Goal: Information Seeking & Learning: Learn about a topic

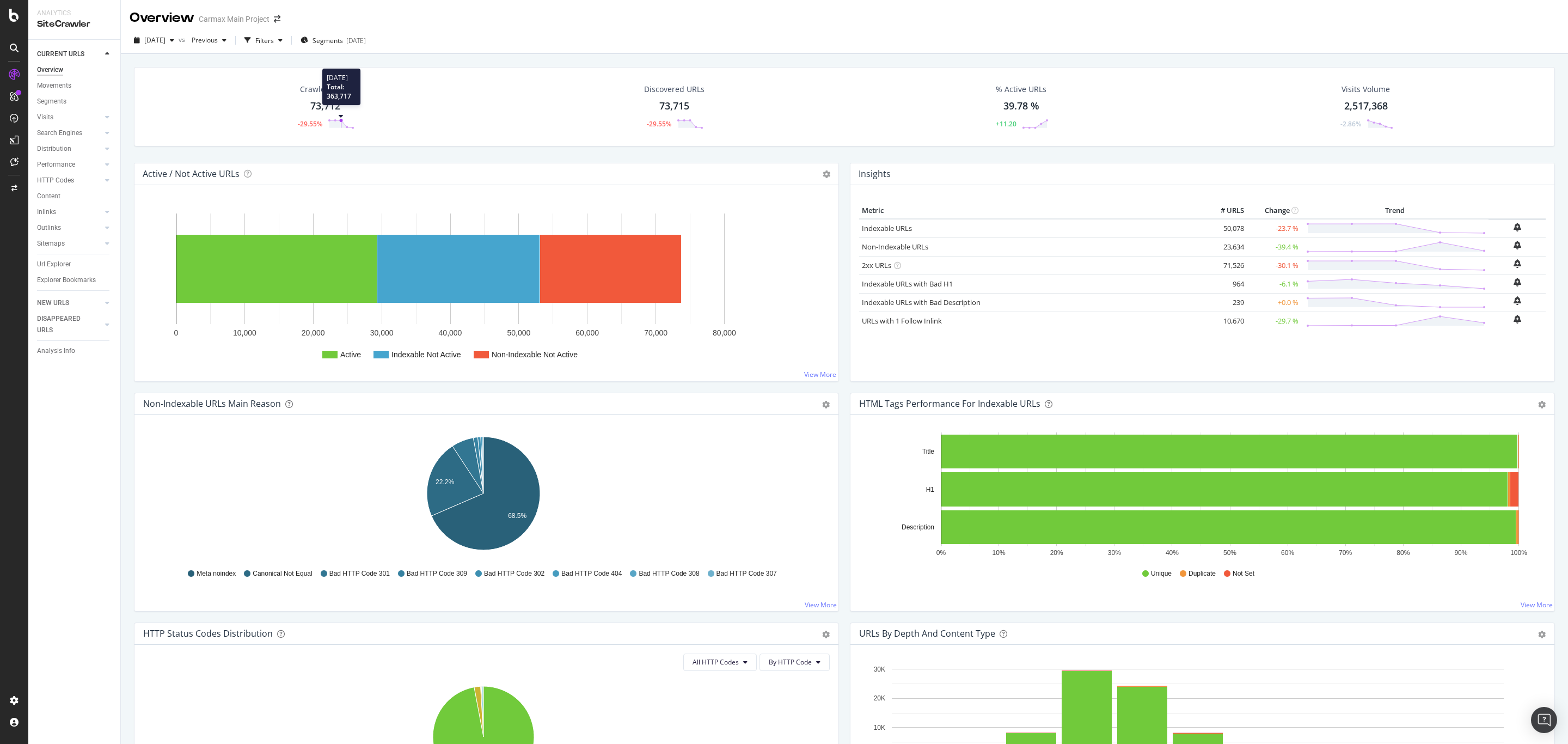
click at [338, 120] on icon at bounding box center [341, 124] width 27 height 11
click at [337, 101] on div "73,712" at bounding box center [325, 106] width 30 height 14
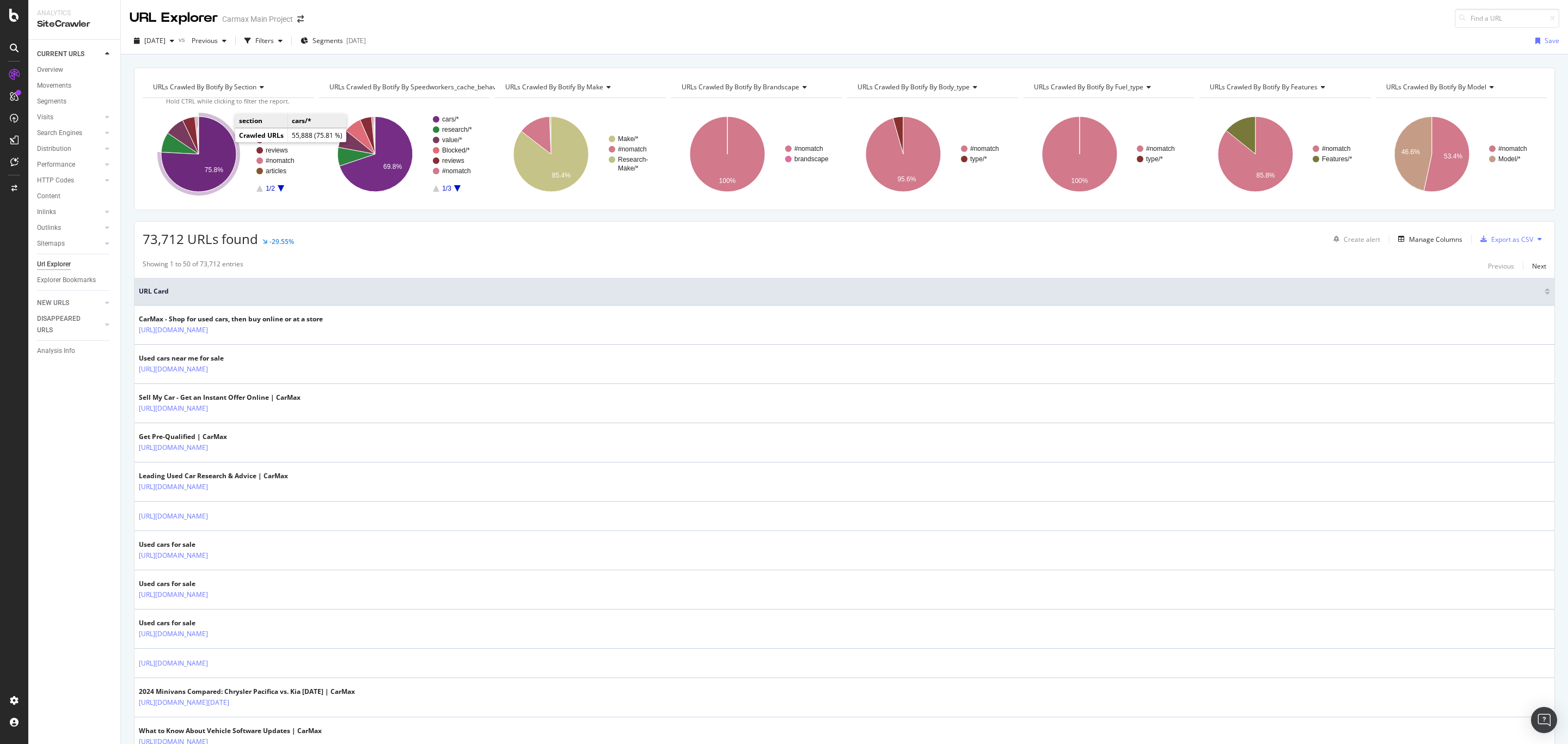
click at [215, 149] on icon "A chart." at bounding box center [198, 153] width 75 height 75
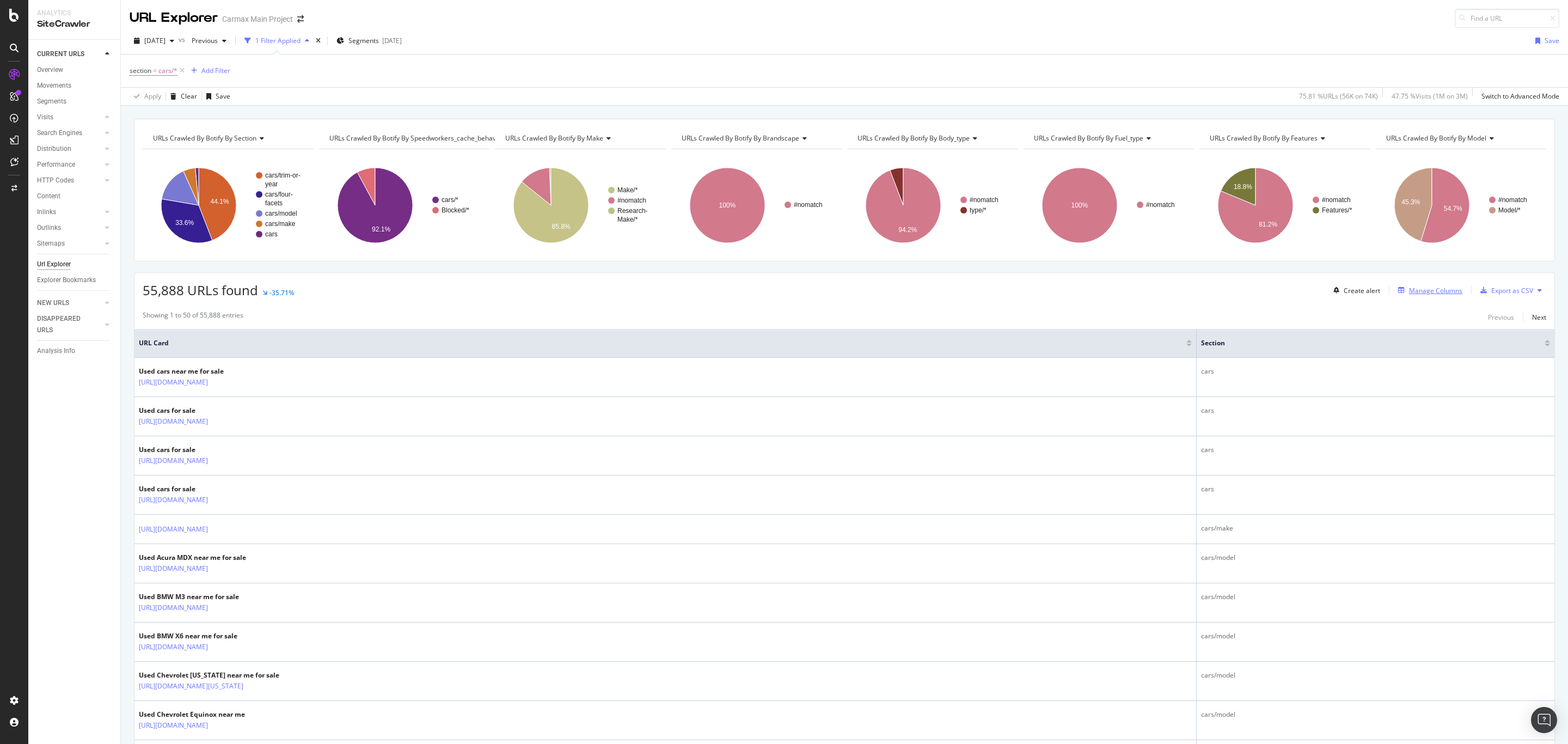
click at [1409, 288] on div "Manage Columns" at bounding box center [1436, 290] width 54 height 9
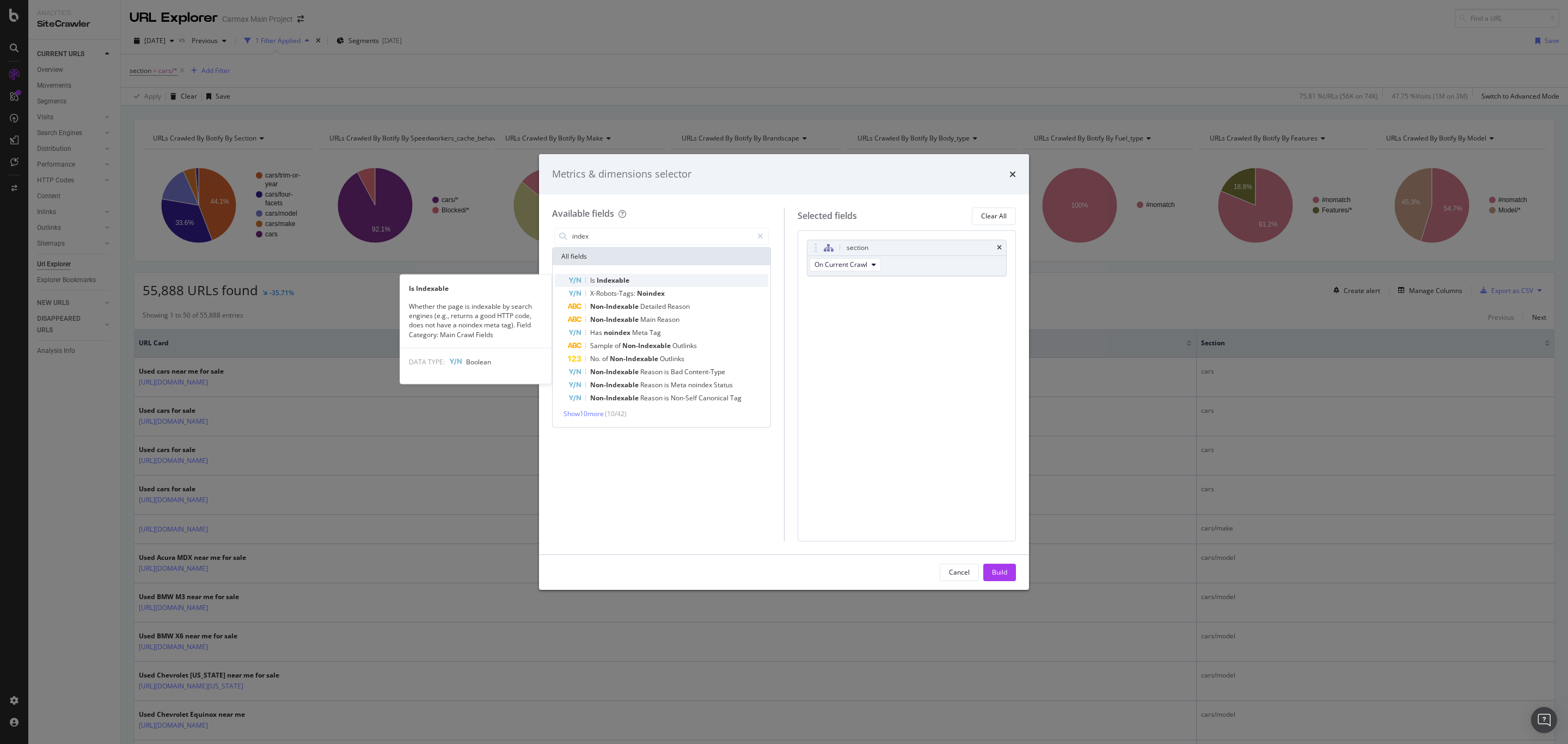
type input "index"
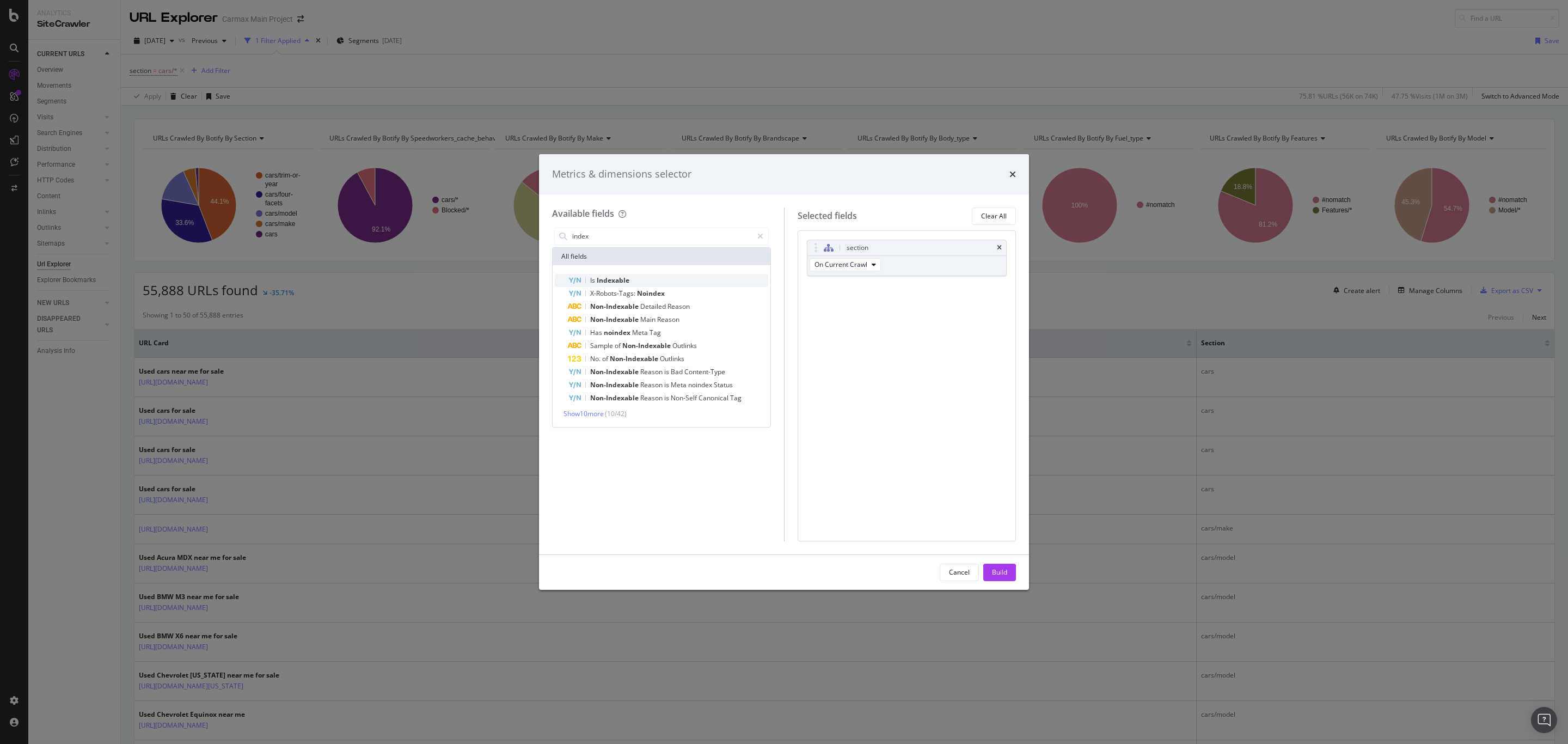
click at [626, 280] on span "Indexable" at bounding box center [613, 280] width 33 height 9
click at [652, 297] on span "Noindex" at bounding box center [651, 293] width 28 height 9
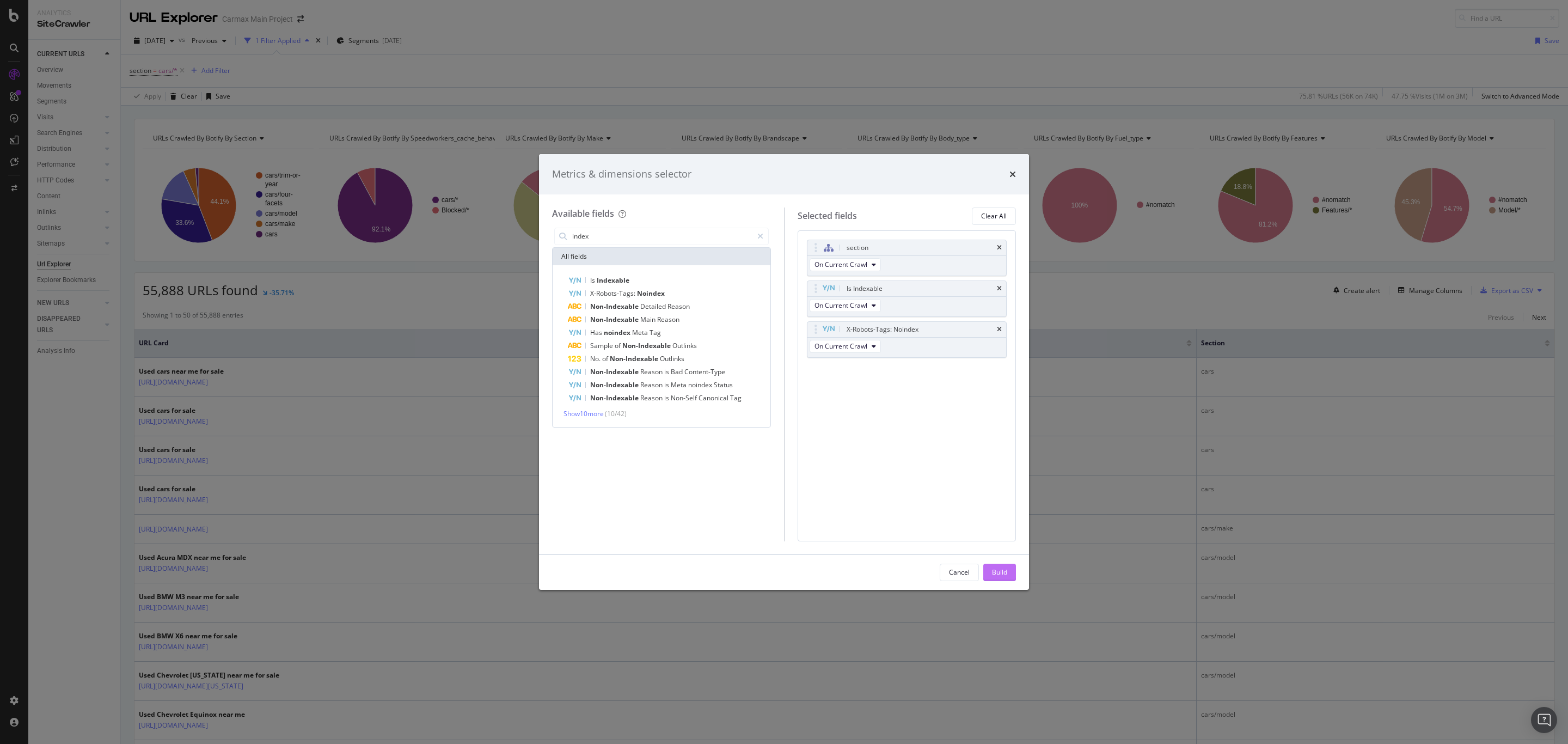
click at [997, 570] on div "Build" at bounding box center [999, 572] width 15 height 9
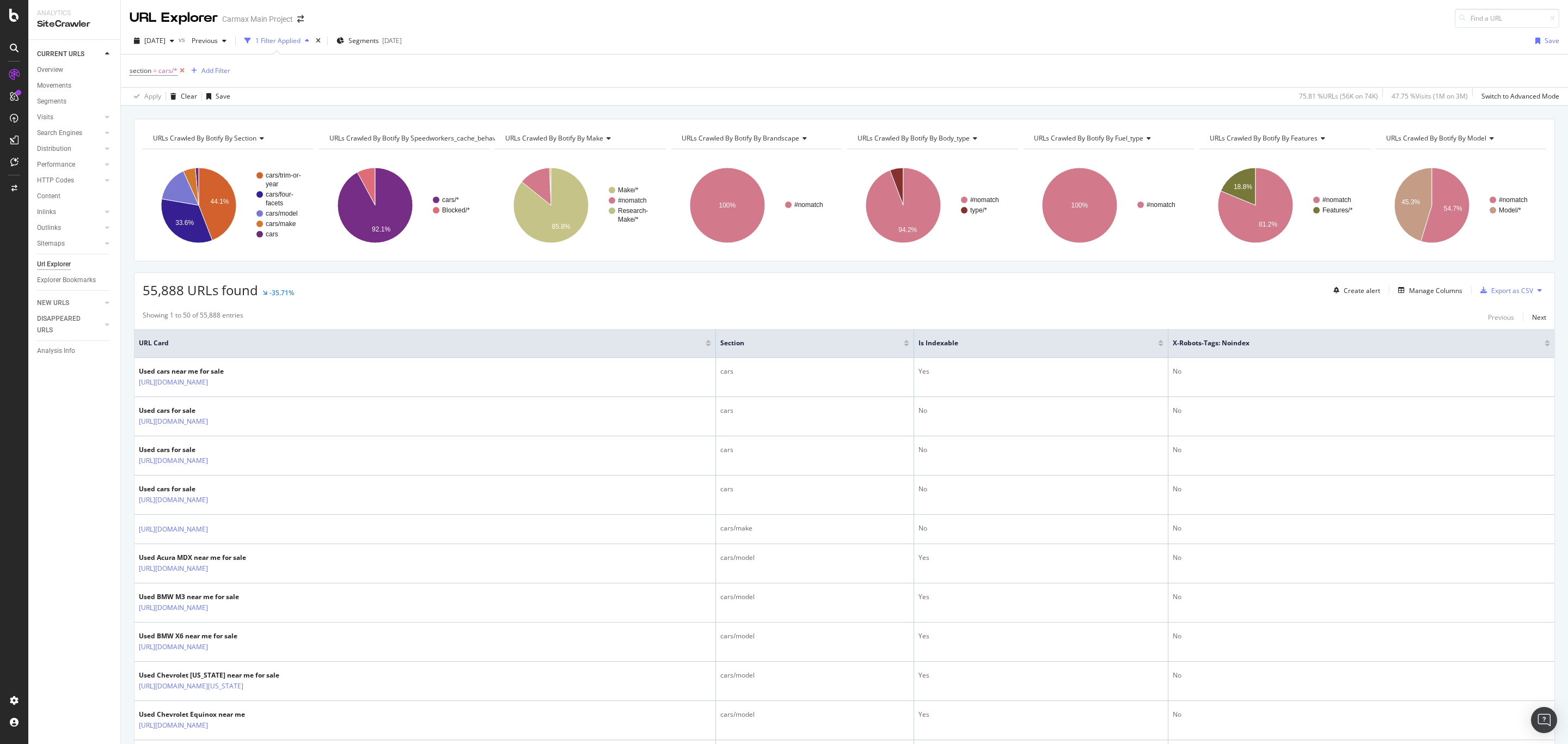
click at [183, 72] on icon at bounding box center [182, 71] width 9 height 11
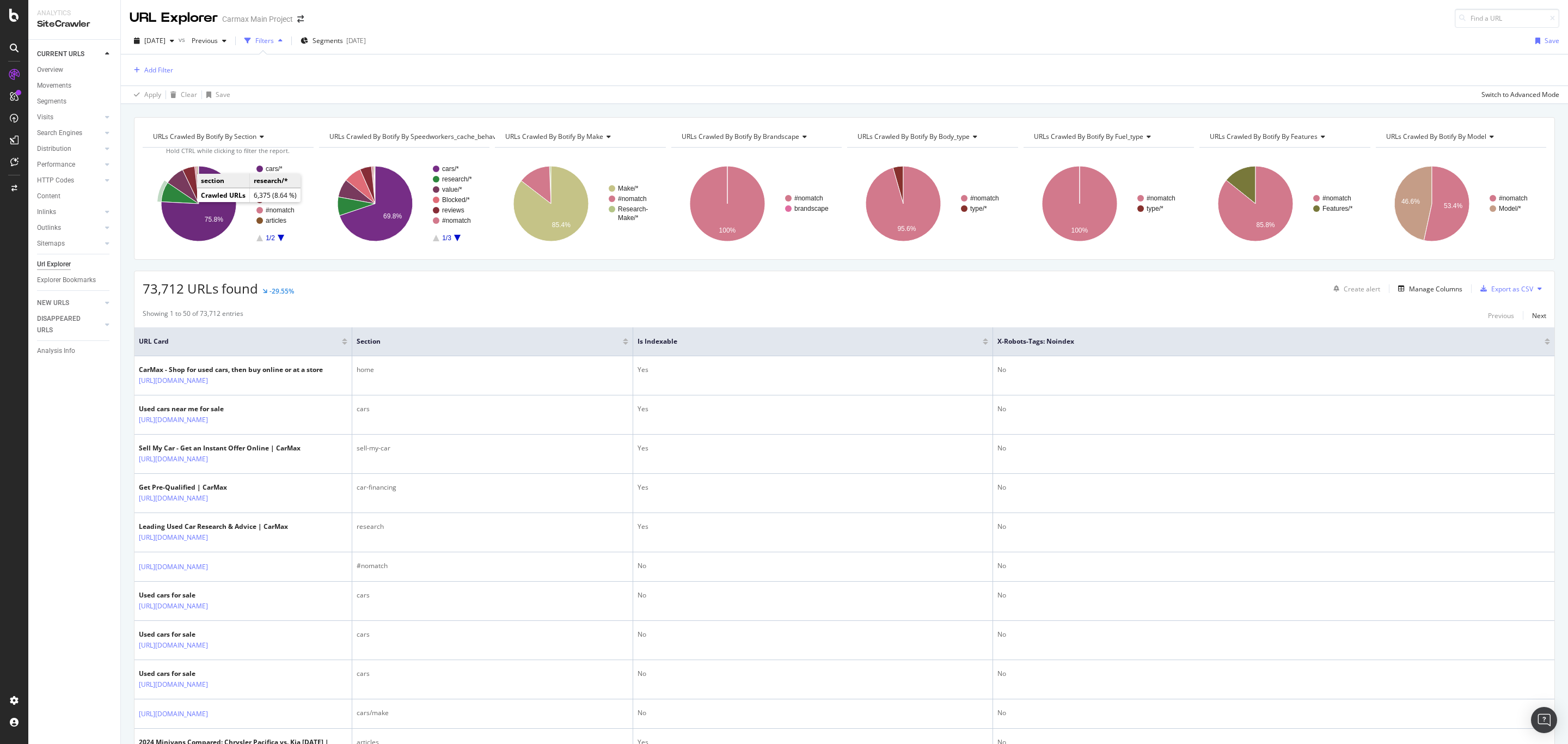
click at [166, 196] on icon "A chart." at bounding box center [180, 193] width 38 height 21
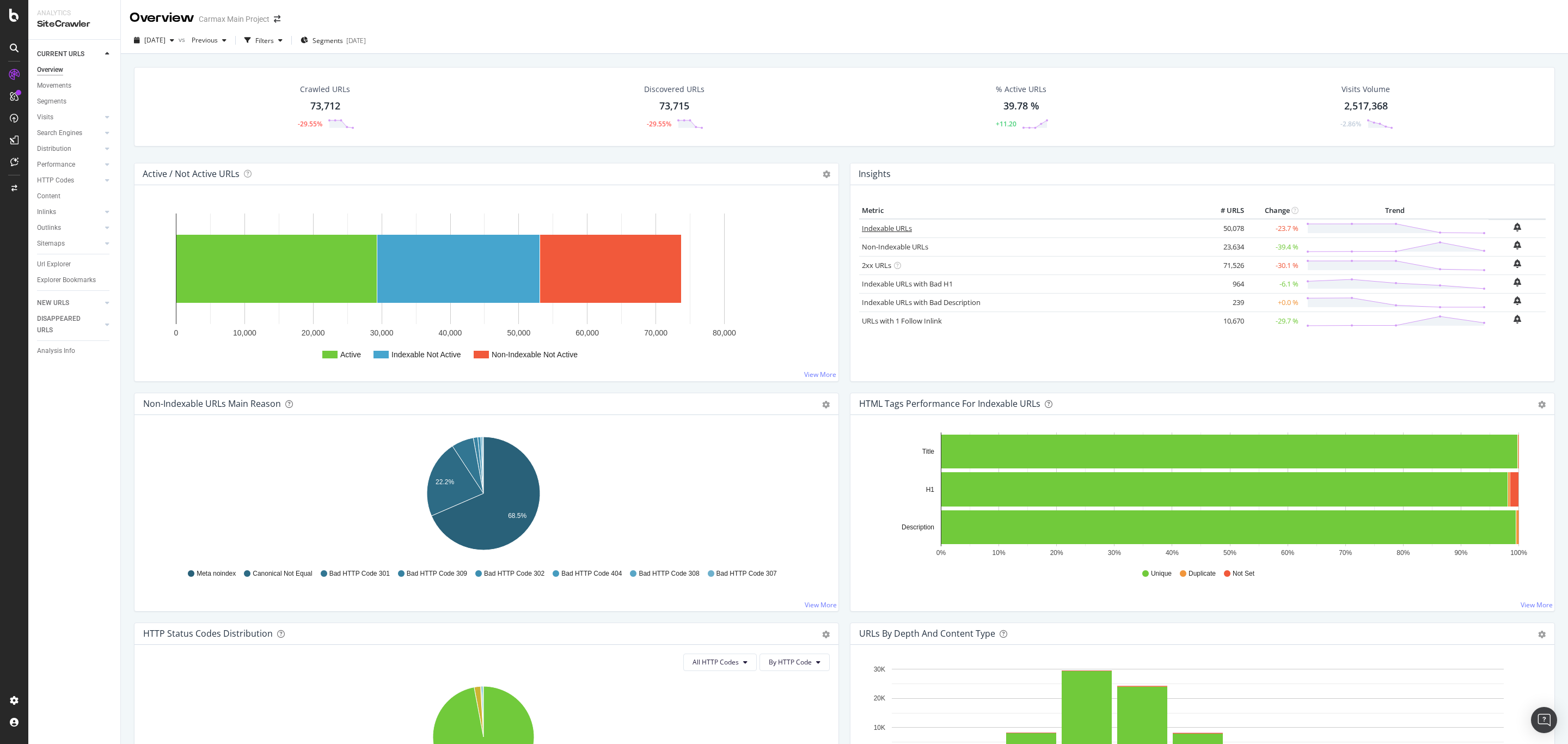
click at [894, 225] on link "Indexable URLs" at bounding box center [887, 228] width 50 height 10
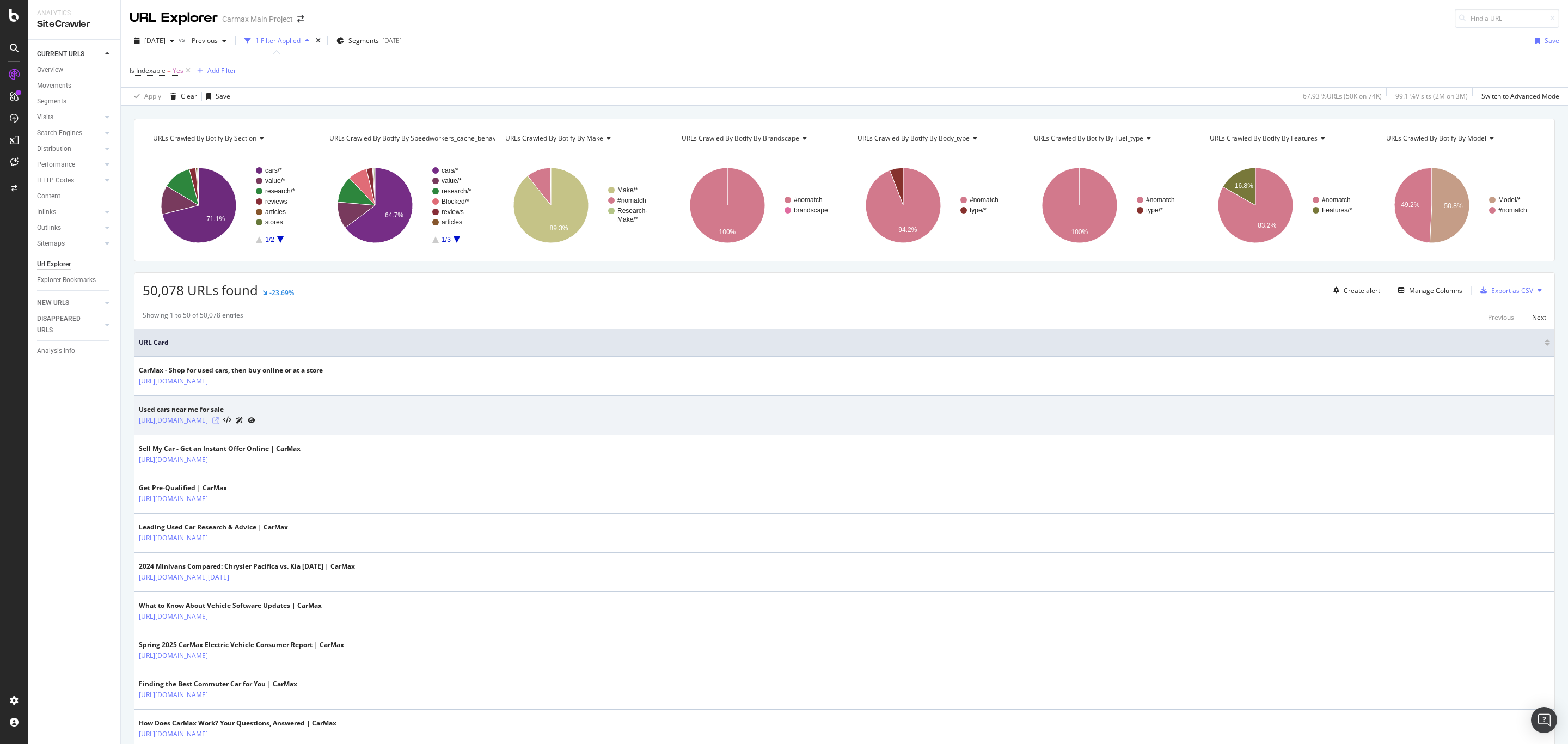
click at [219, 424] on icon at bounding box center [215, 420] width 7 height 7
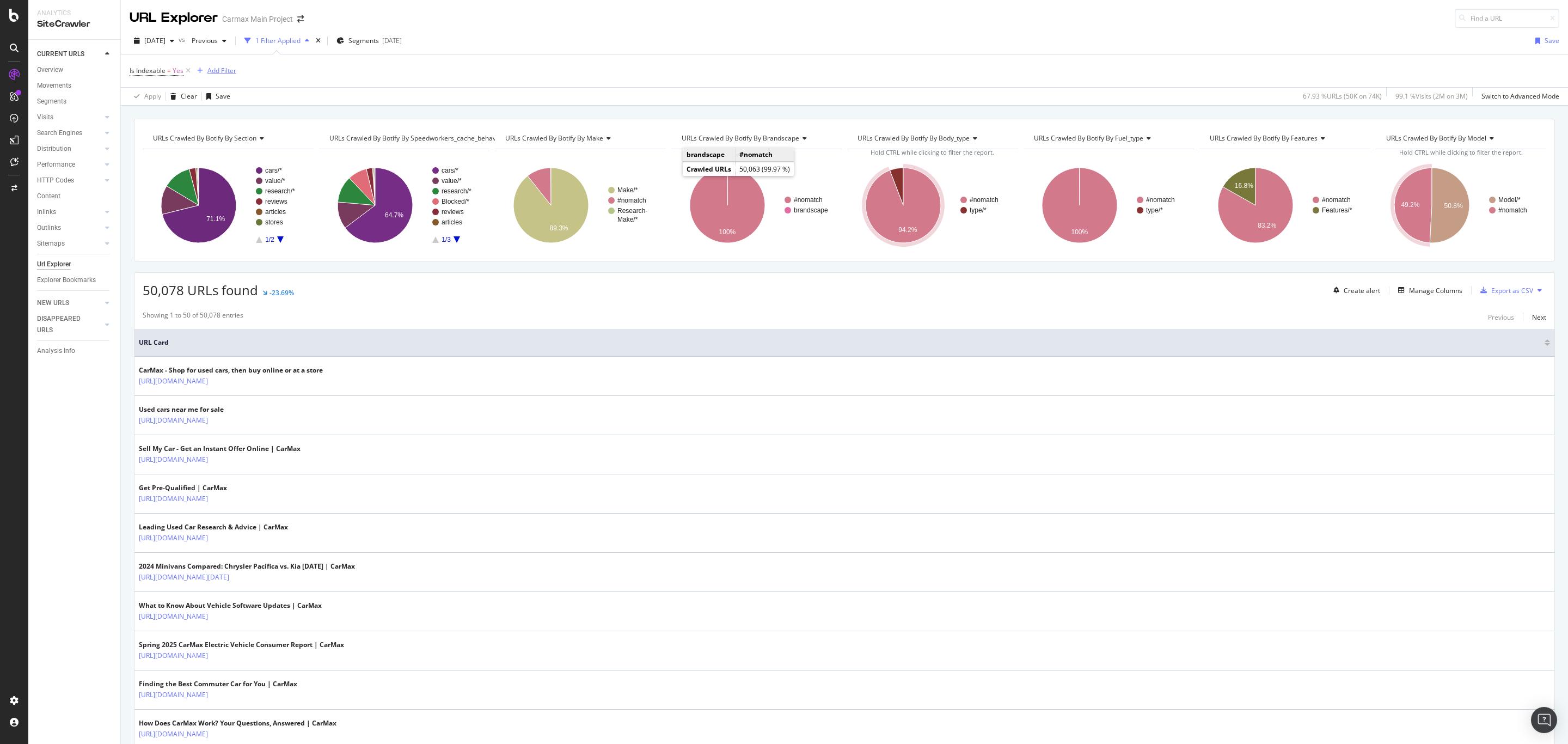
click at [224, 74] on div "Add Filter" at bounding box center [222, 70] width 29 height 9
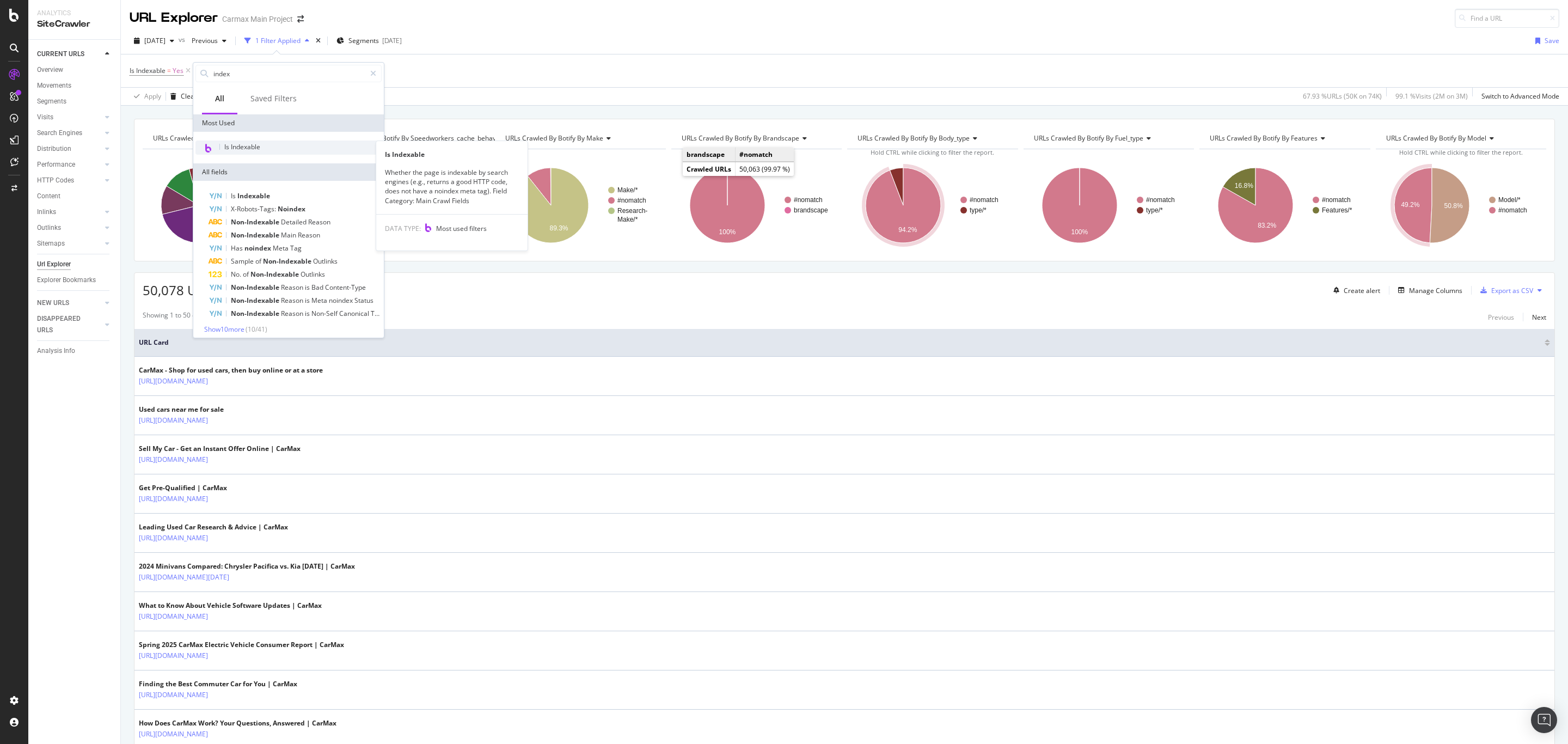
type input "index"
click at [245, 151] on div "Is Indexable" at bounding box center [242, 147] width 36 height 9
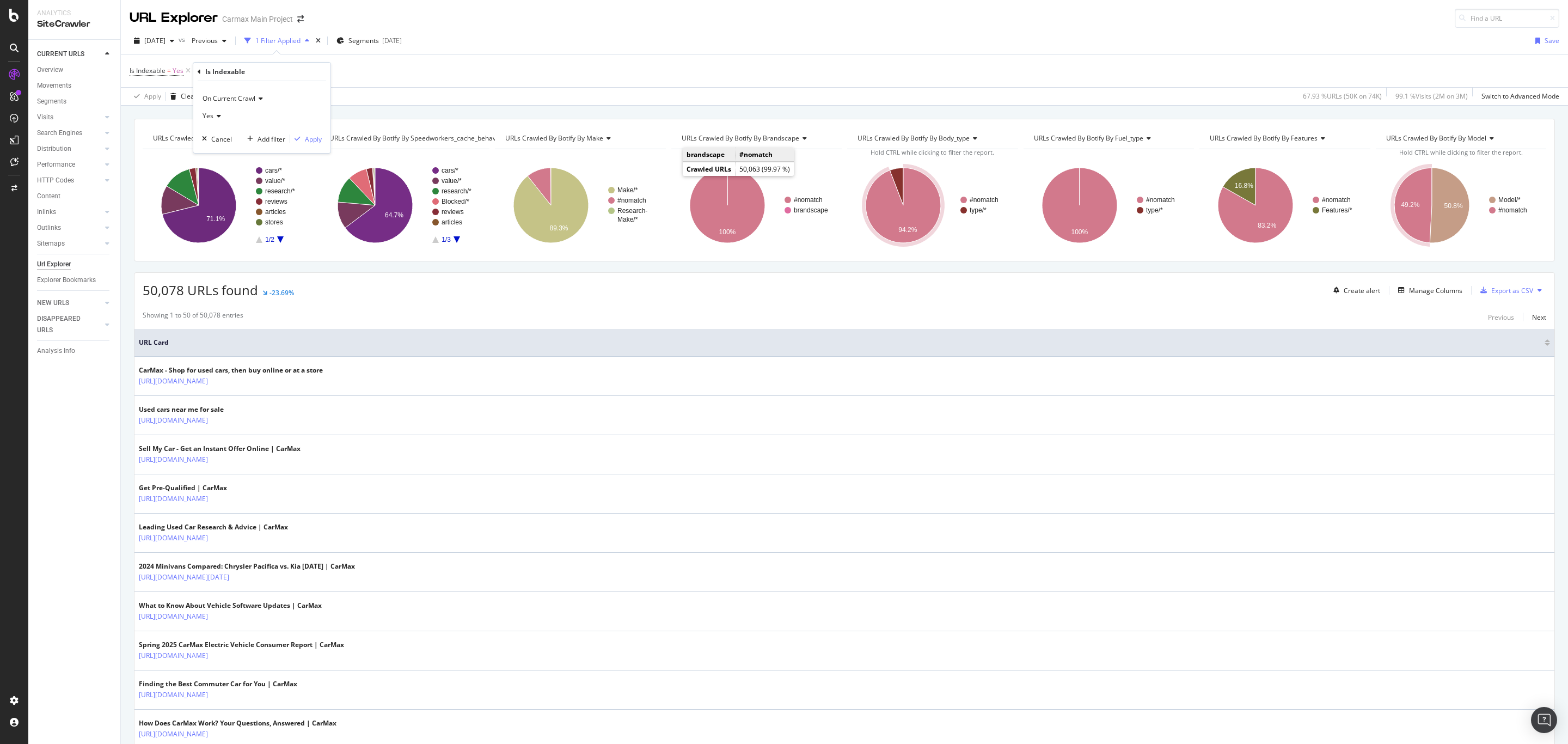
click at [230, 103] on span "On Current Crawl" at bounding box center [229, 98] width 53 height 9
click at [230, 137] on span "On Compared Crawl" at bounding box center [238, 135] width 61 height 9
click at [214, 116] on icon at bounding box center [217, 116] width 8 height 7
click at [216, 157] on span "No" at bounding box center [212, 152] width 9 height 9
click at [315, 141] on div "Apply" at bounding box center [313, 139] width 17 height 9
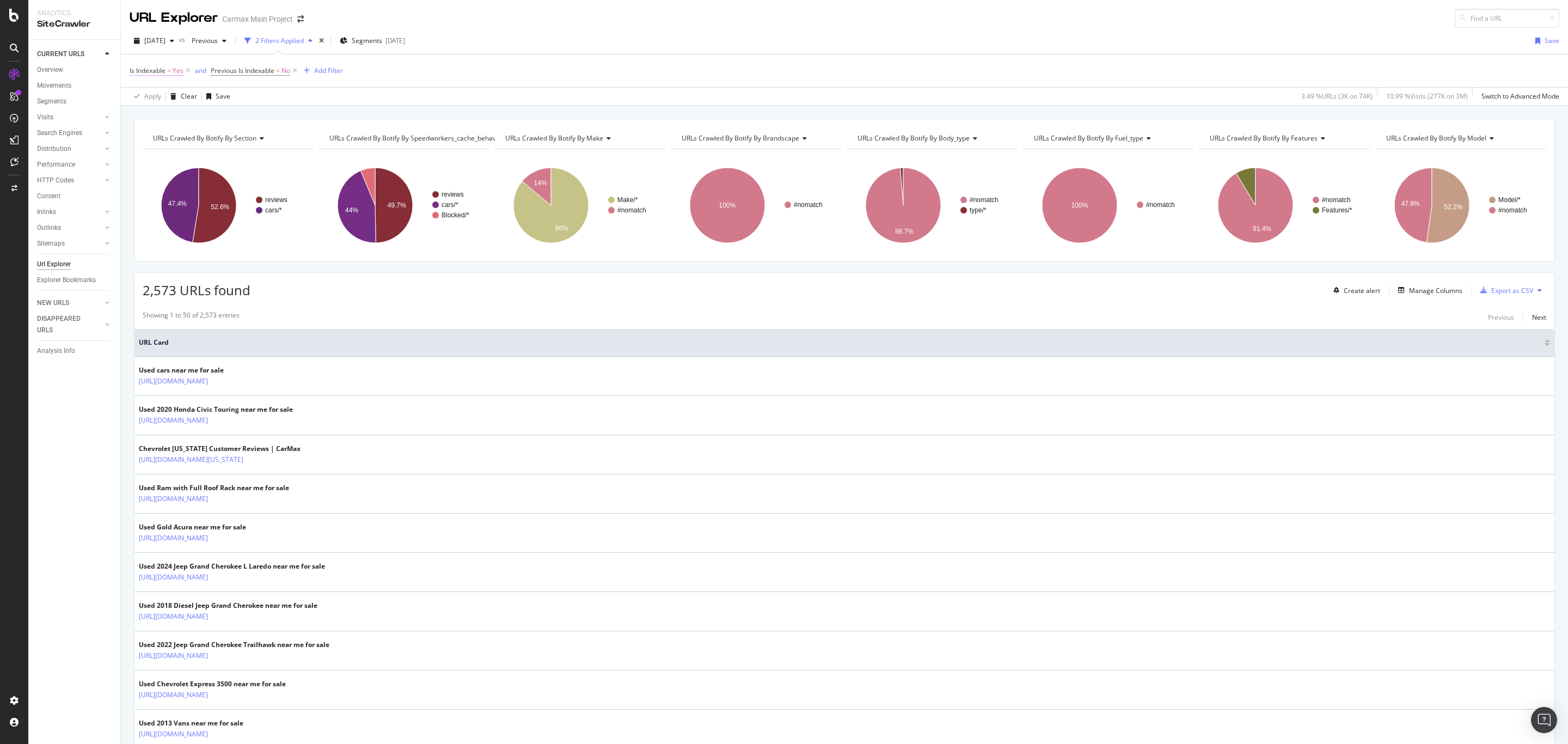
click at [145, 72] on span "Is Indexable" at bounding box center [147, 70] width 36 height 9
click at [146, 111] on span "Yes" at bounding box center [145, 114] width 11 height 9
click at [149, 149] on span "No" at bounding box center [149, 151] width 9 height 9
click at [239, 134] on div "button" at bounding box center [235, 137] width 15 height 7
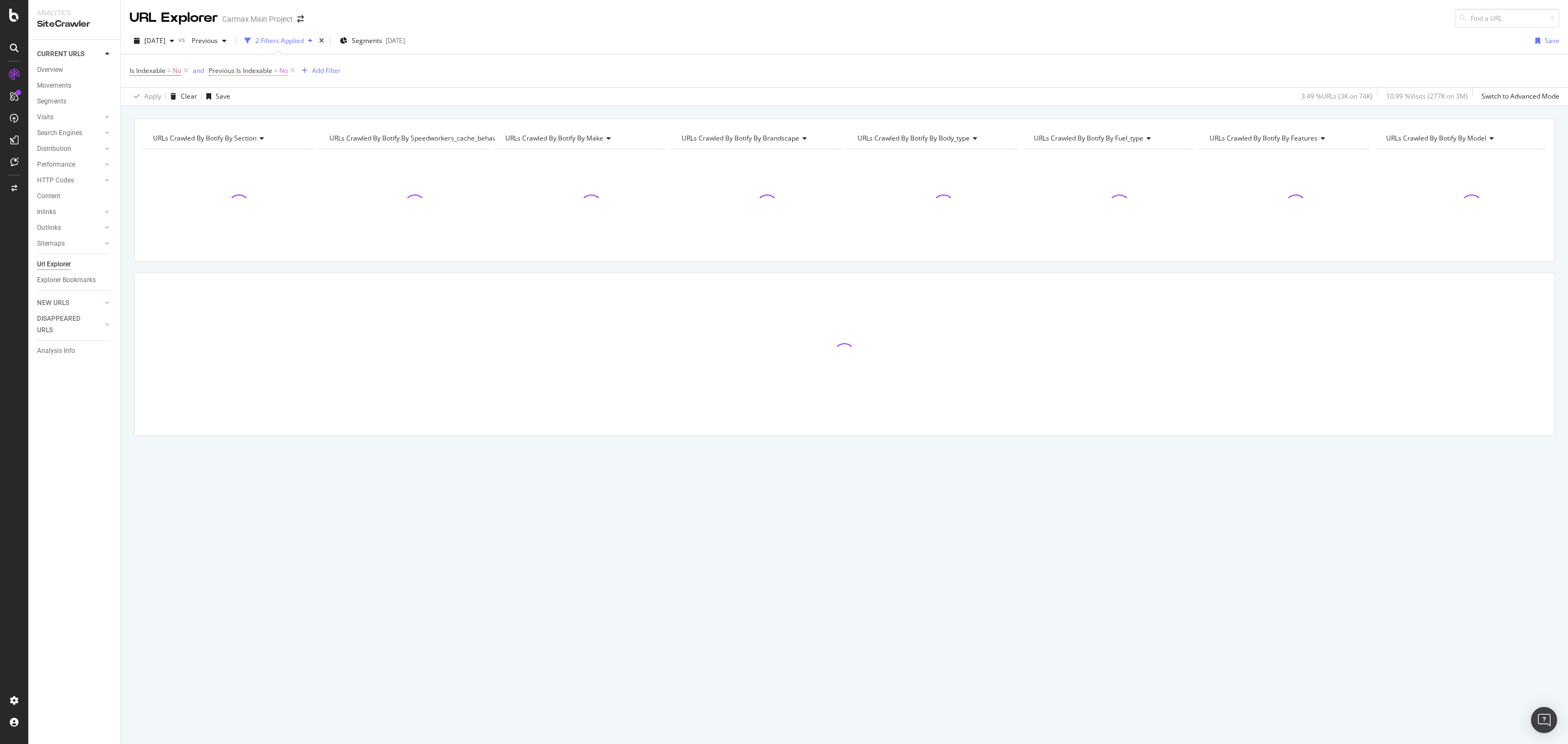
click at [249, 71] on span "Previous Is Indexable" at bounding box center [240, 70] width 64 height 9
click at [229, 113] on icon at bounding box center [231, 114] width 8 height 7
click at [227, 139] on span "Yes" at bounding box center [229, 136] width 11 height 9
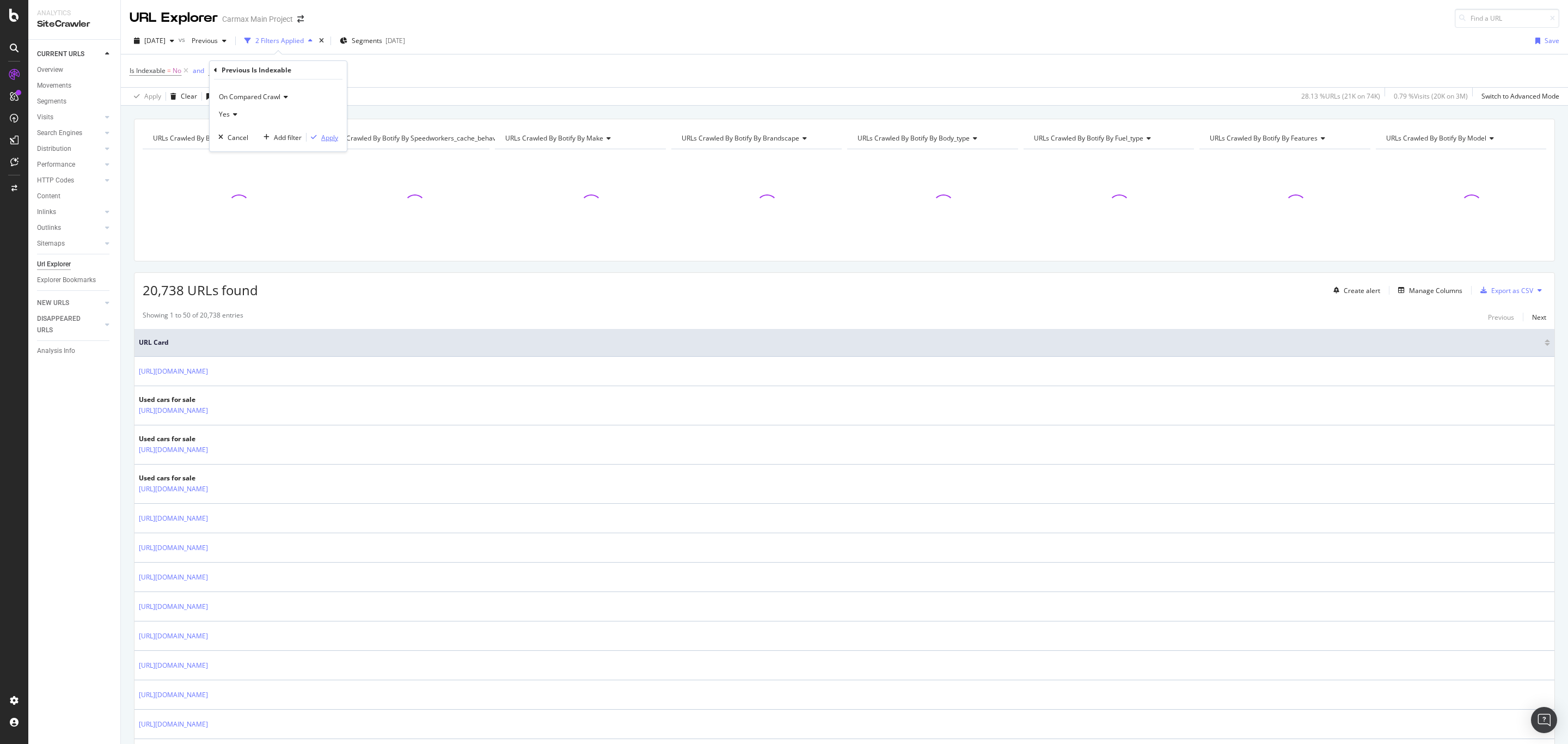
click at [332, 135] on div "Apply" at bounding box center [330, 137] width 17 height 9
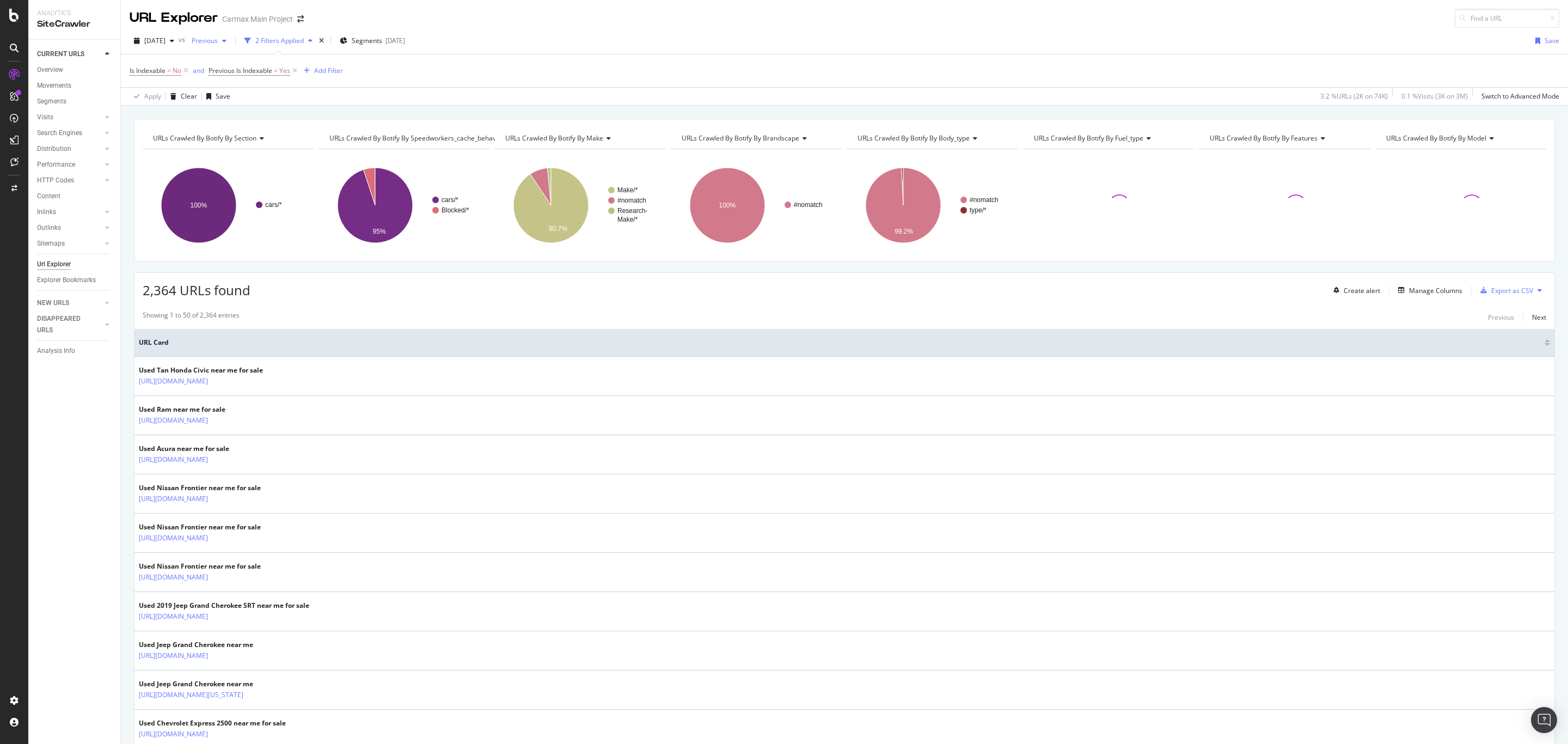
click at [218, 41] on span "Previous" at bounding box center [203, 40] width 30 height 9
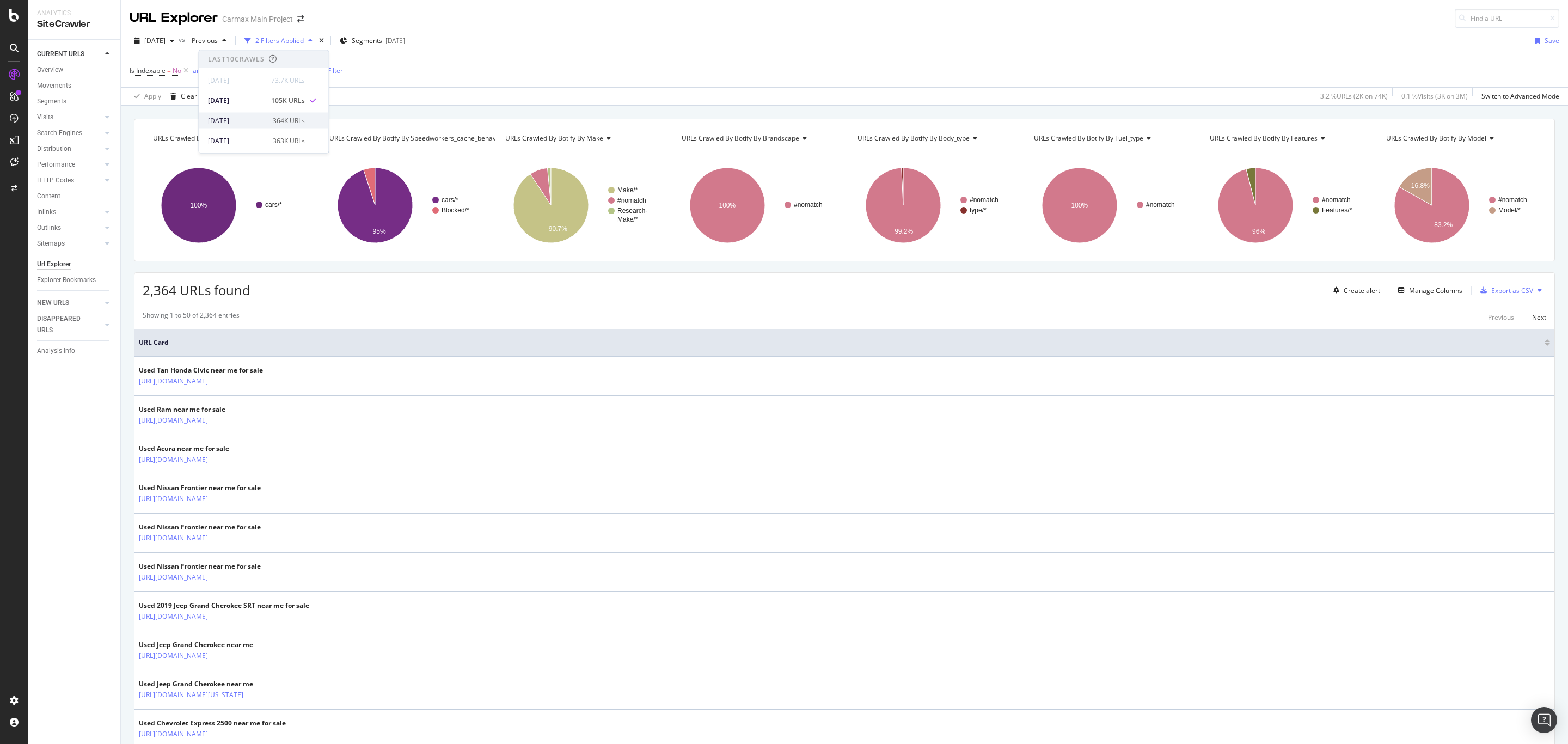
click at [227, 122] on div "2025 Sep. 21st" at bounding box center [237, 121] width 58 height 10
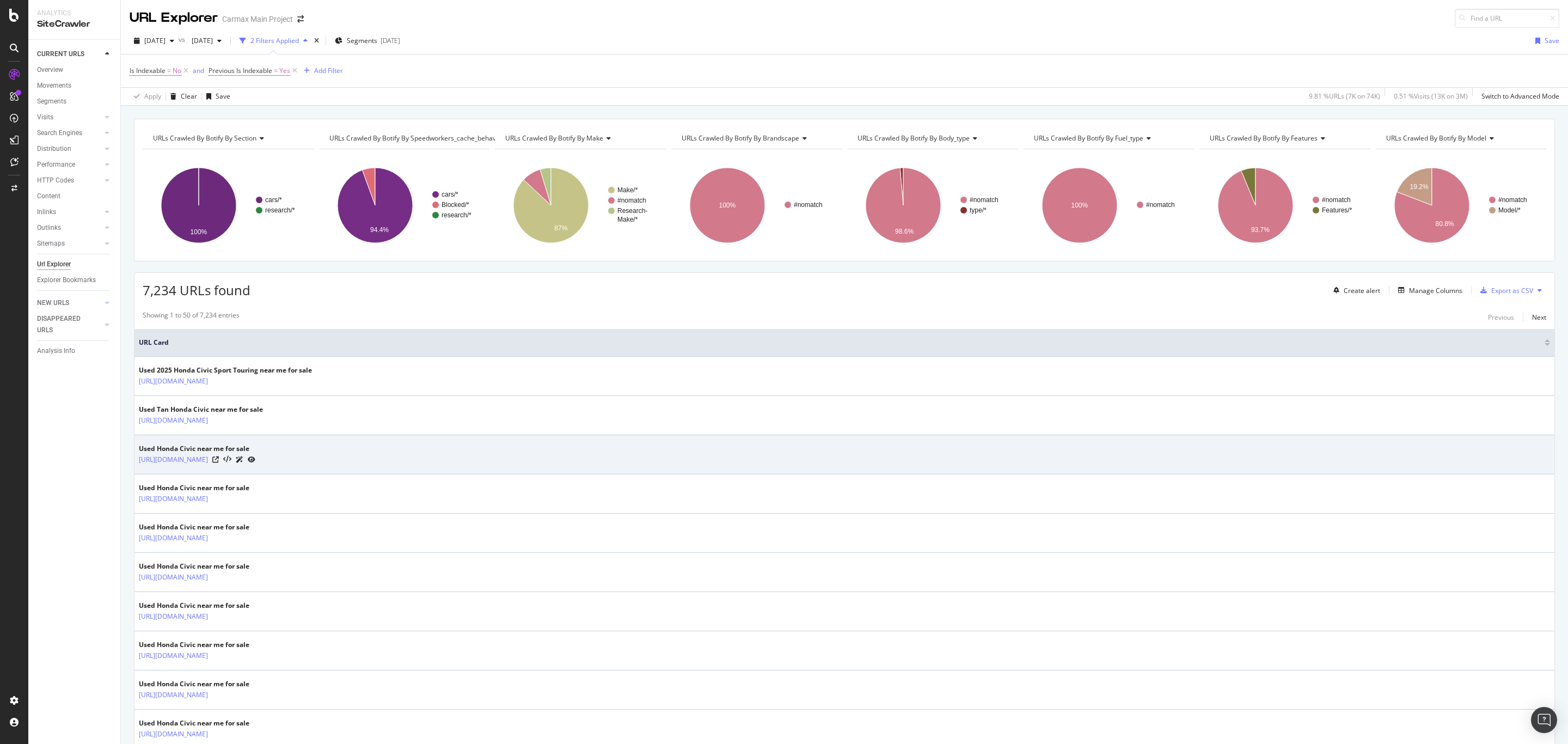
click at [255, 465] on div "https://www.carmax.com/cars/honda/civic?location=atlanta+ga" at bounding box center [197, 459] width 116 height 12
click at [219, 463] on icon at bounding box center [215, 460] width 7 height 7
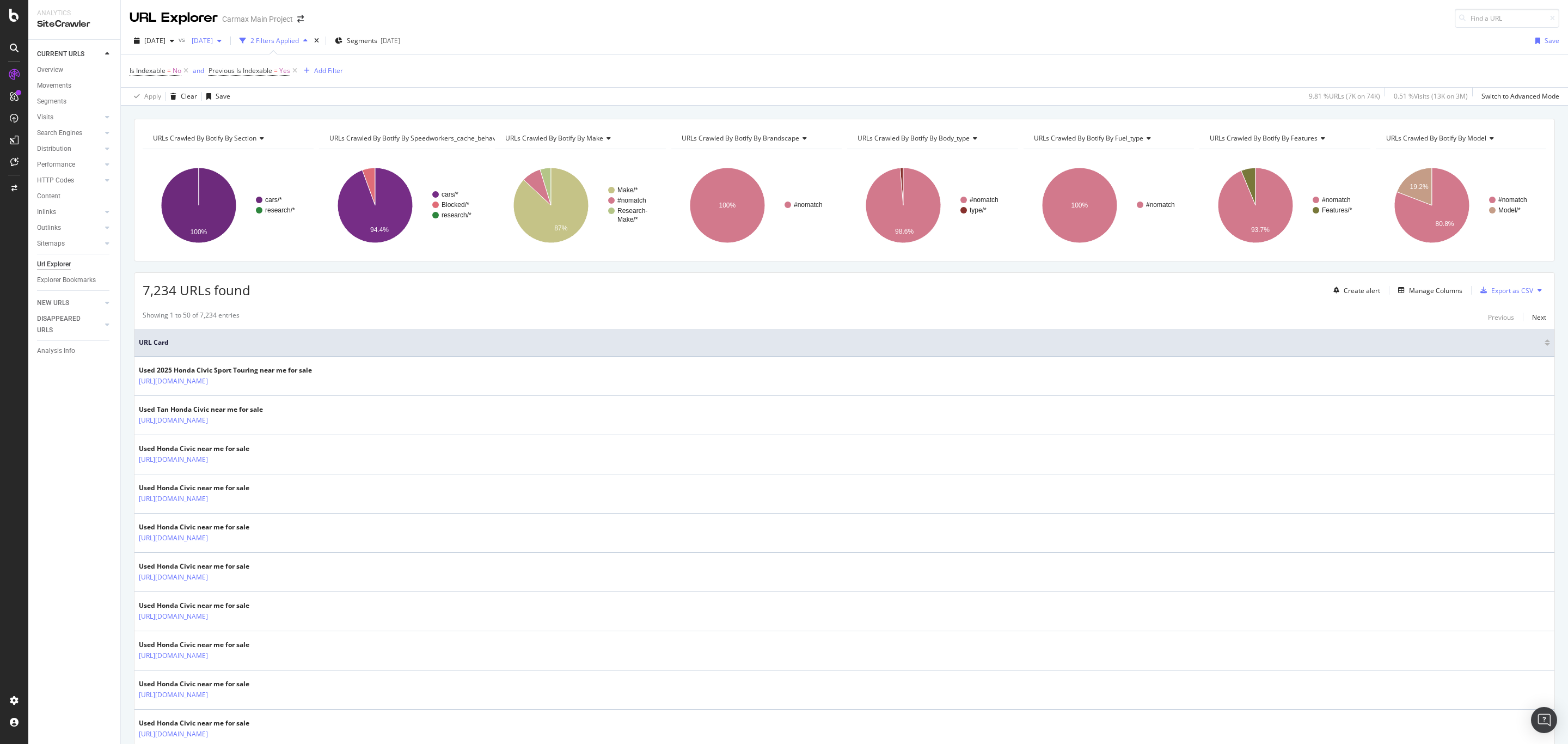
click at [213, 40] on span "2025 Sep. 21st" at bounding box center [200, 40] width 26 height 9
click at [478, 62] on div "Is Indexable = No and Previous Is Indexable = Yes Add Filter" at bounding box center [844, 71] width 1430 height 33
click at [153, 72] on span "Is Indexable" at bounding box center [147, 70] width 36 height 9
click at [136, 69] on icon at bounding box center [136, 70] width 3 height 7
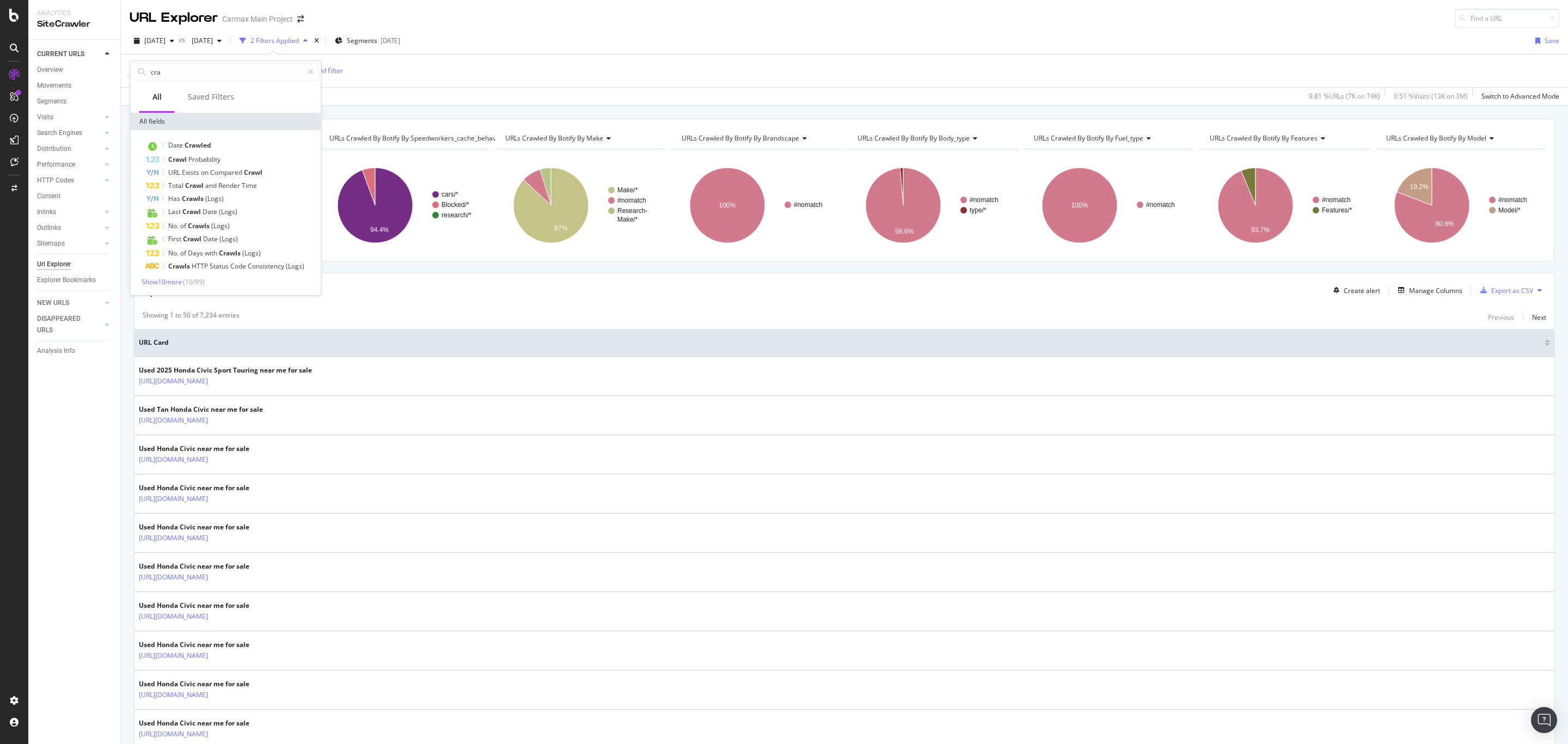
type input "craw"
click at [483, 74] on div "Is Indexable = No and Previous Is Indexable = Yes Add Filter" at bounding box center [844, 71] width 1430 height 33
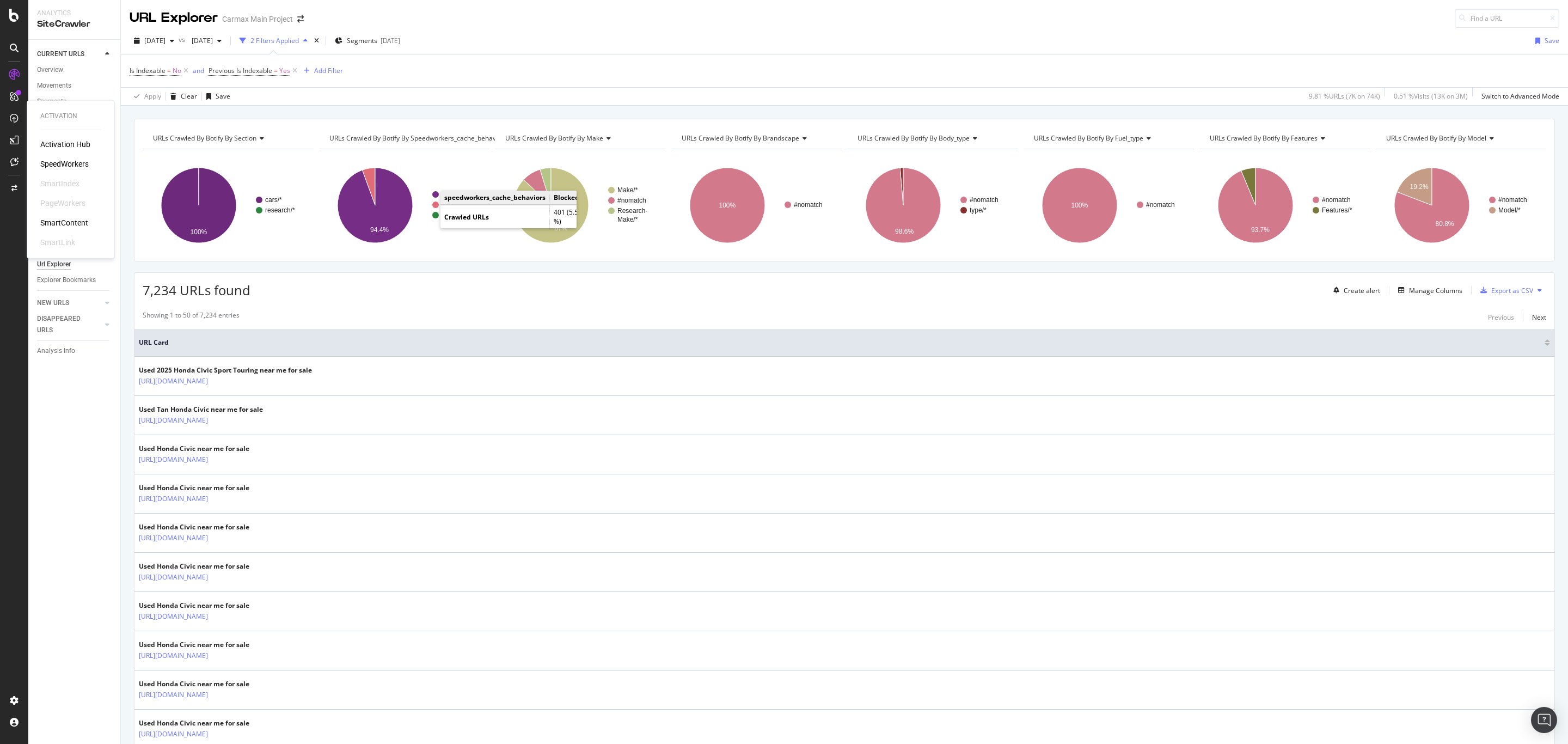
click at [43, 158] on div "SpeedWorkers" at bounding box center [65, 164] width 49 height 11
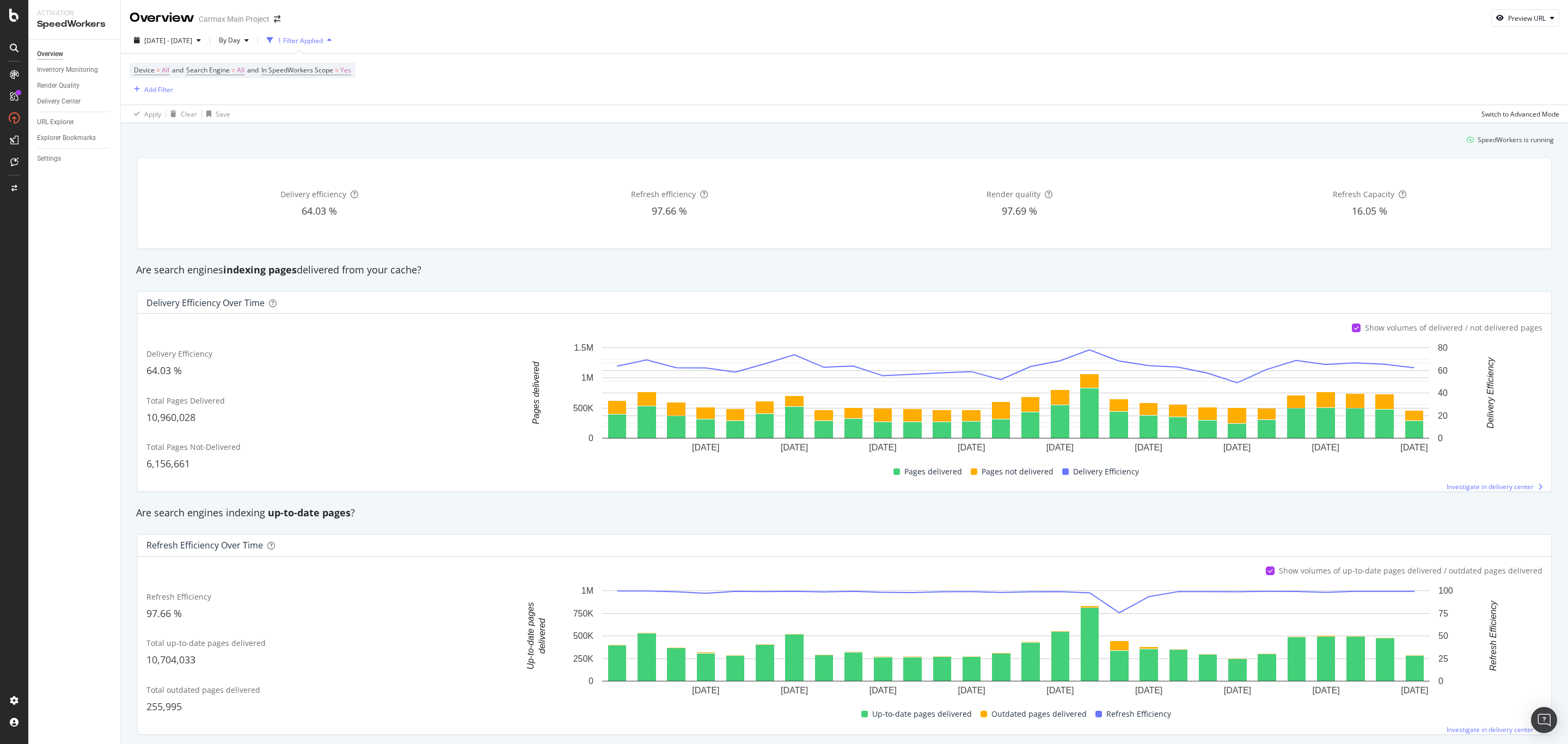
drag, startPoint x: 70, startPoint y: 80, endPoint x: 103, endPoint y: 227, distance: 150.7
click at [70, 80] on div "Render Quality" at bounding box center [58, 85] width 43 height 12
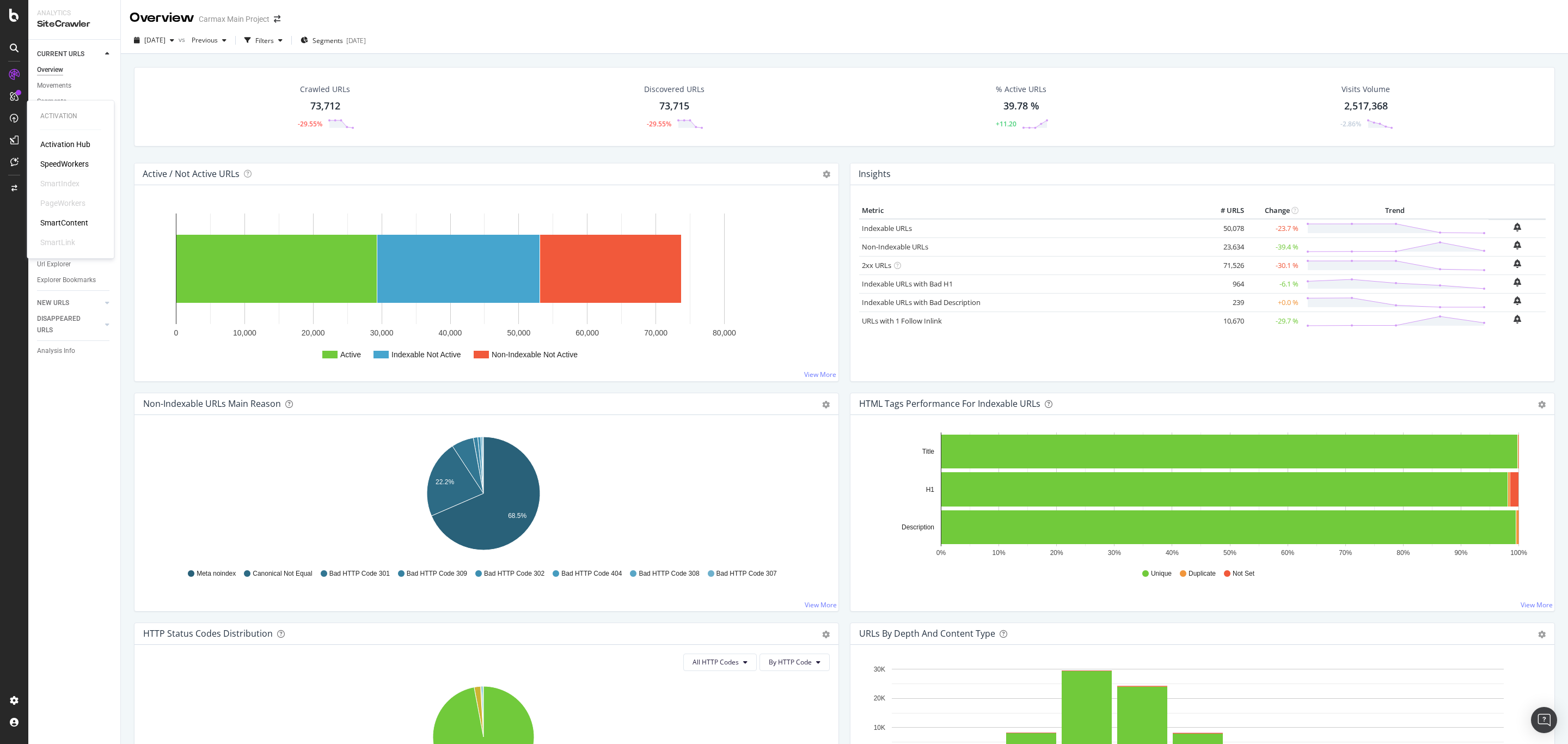
click at [66, 163] on div "SpeedWorkers" at bounding box center [65, 164] width 49 height 11
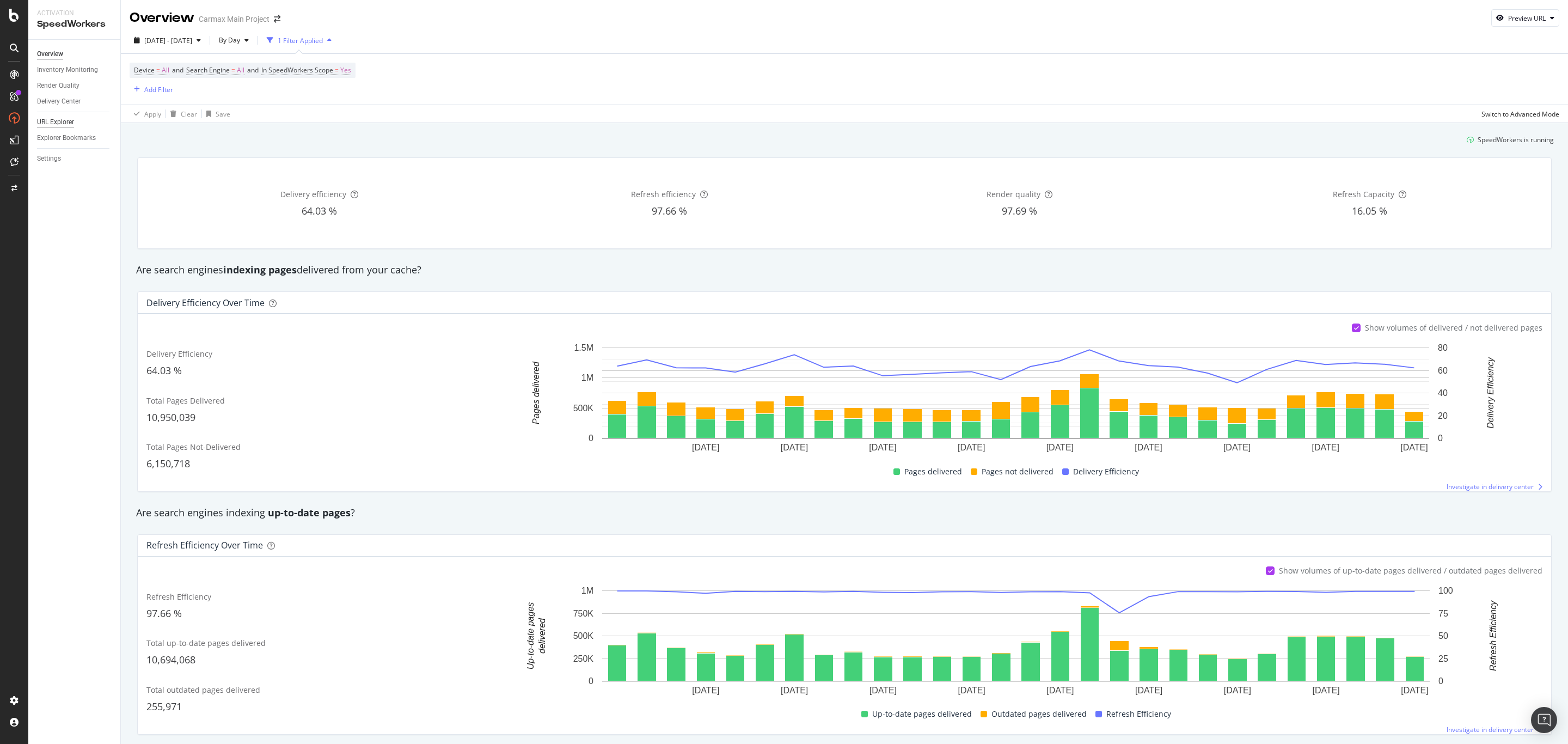
click at [59, 120] on div "URL Explorer" at bounding box center [55, 122] width 37 height 12
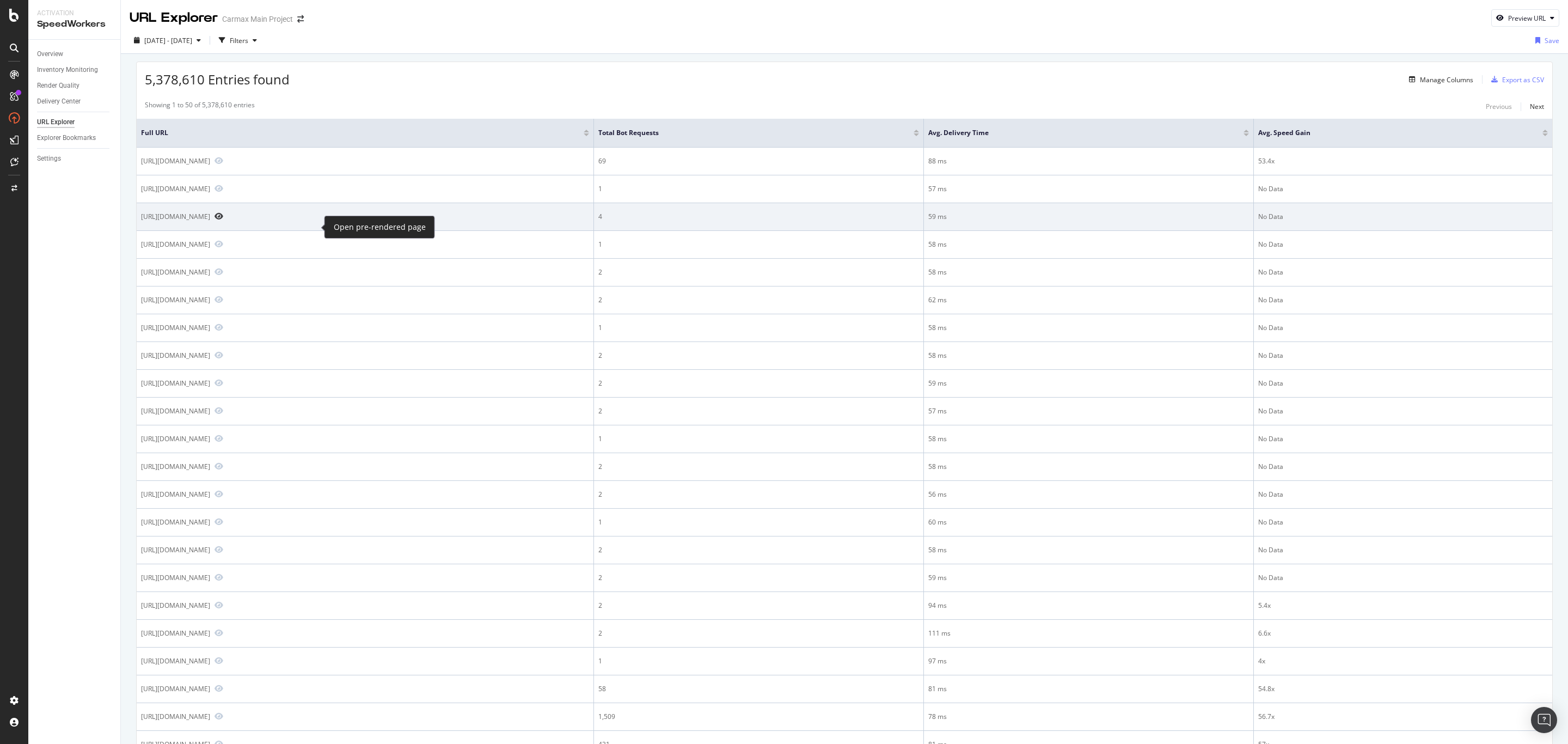
click at [223, 220] on icon "Preview https://www.carmax.com/cars/gmc/suvs/yukon/brown" at bounding box center [219, 216] width 9 height 8
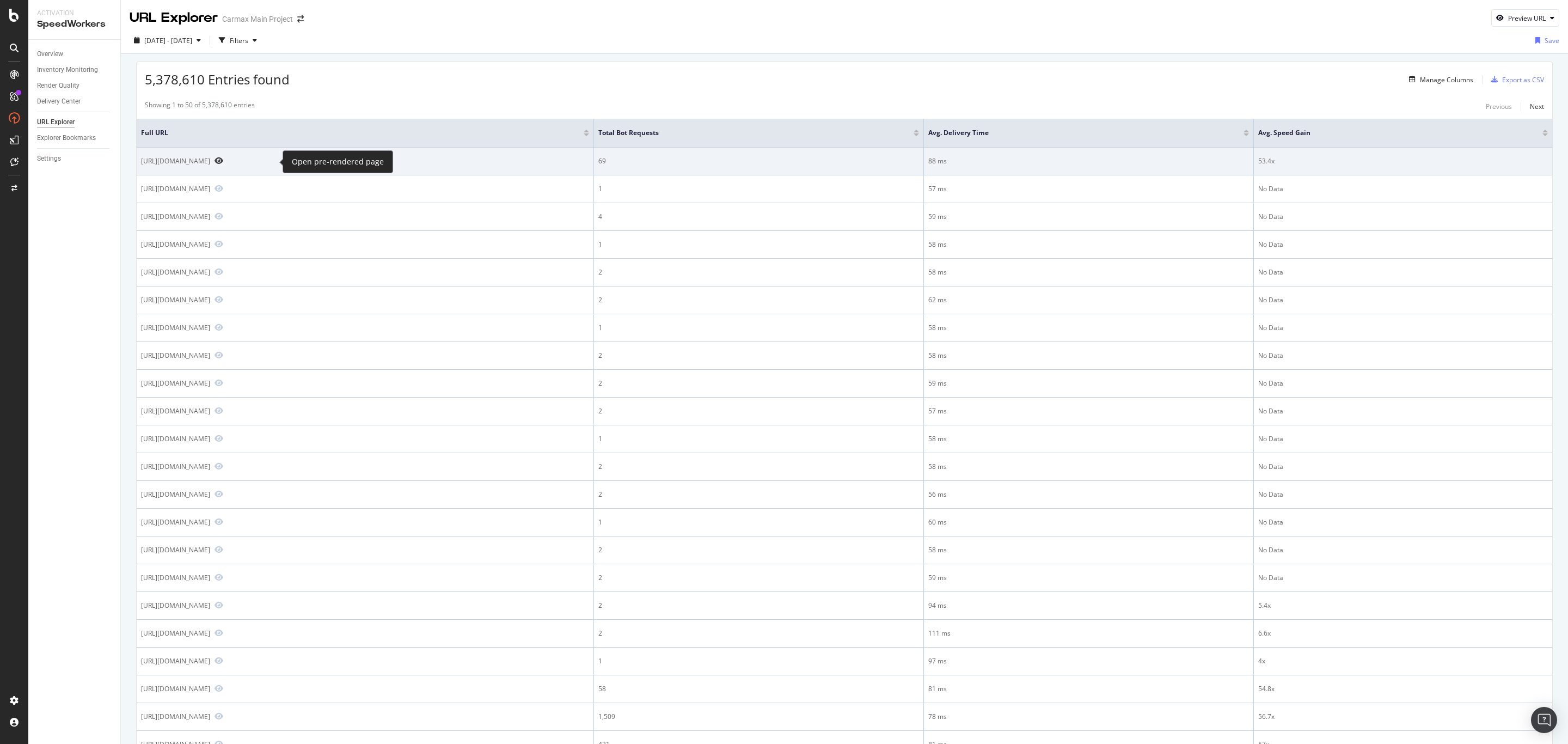
click at [223, 163] on icon "Preview https://www.carmax.com/cars/gmc/2016" at bounding box center [219, 161] width 9 height 8
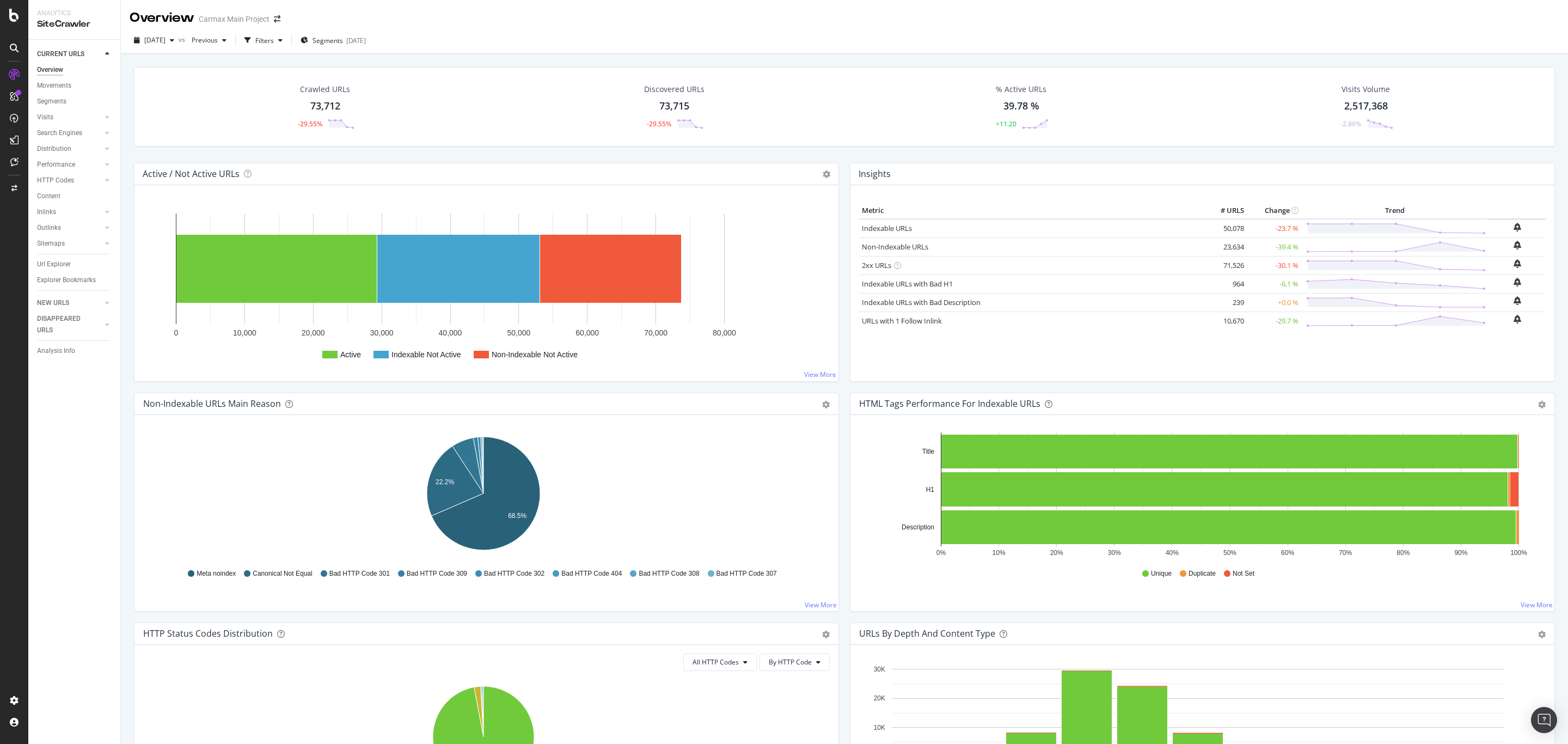
drag, startPoint x: 677, startPoint y: 104, endPoint x: 668, endPoint y: 101, distance: 9.5
click at [668, 101] on div "73,715" at bounding box center [674, 106] width 30 height 14
click at [1514, 225] on icon "bell-plus" at bounding box center [1517, 227] width 8 height 9
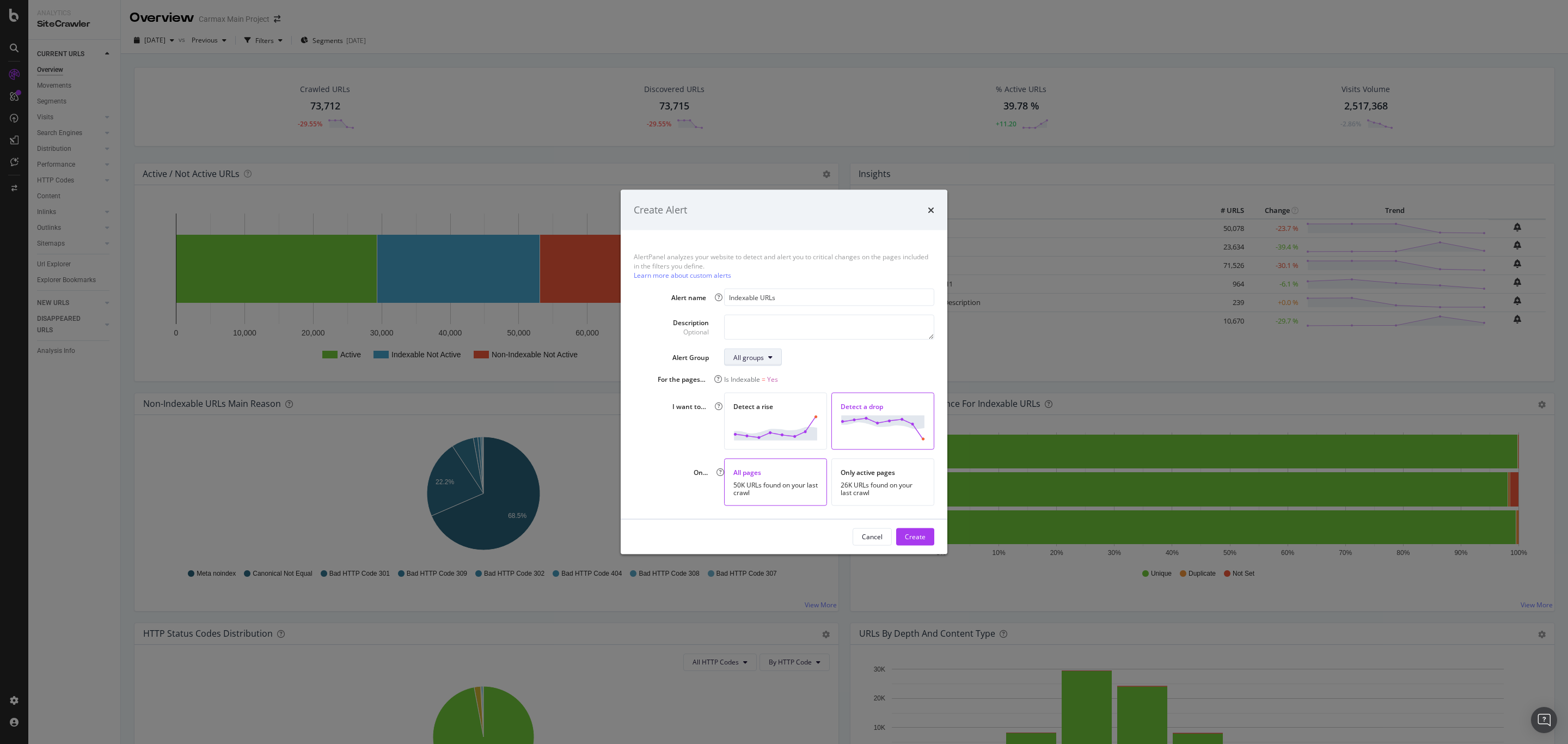
click at [777, 359] on button "All groups" at bounding box center [753, 357] width 58 height 18
click at [800, 356] on div "All groups" at bounding box center [829, 357] width 210 height 18
click at [914, 533] on div "Create" at bounding box center [915, 536] width 21 height 9
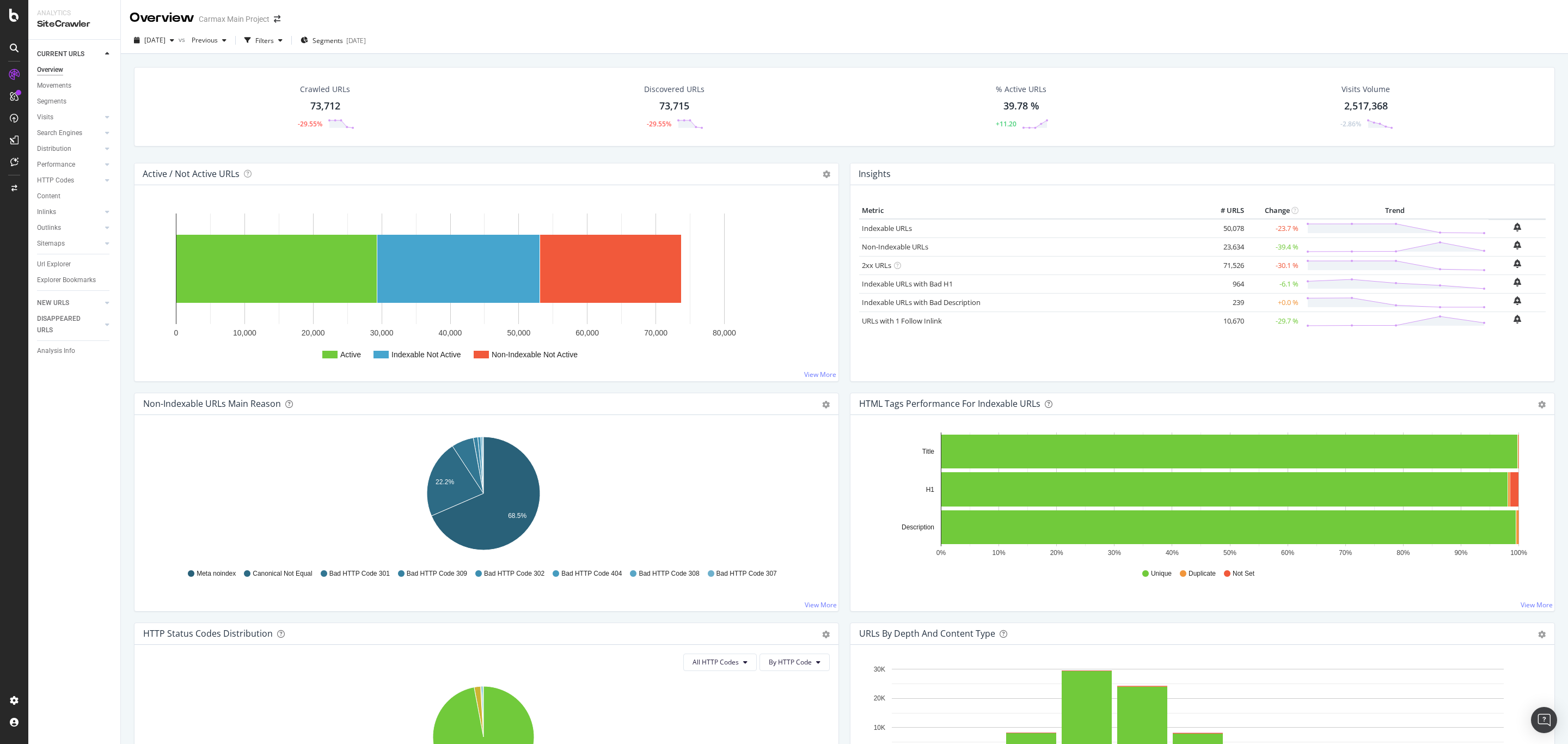
click at [130, 146] on div "Crawled URLs 73,712 -29.55% Discovered URLs 73,715 -29.55% % Active URLs 39.78 …" at bounding box center [844, 114] width 1432 height 96
click at [55, 352] on div "Analysis Info" at bounding box center [56, 351] width 38 height 12
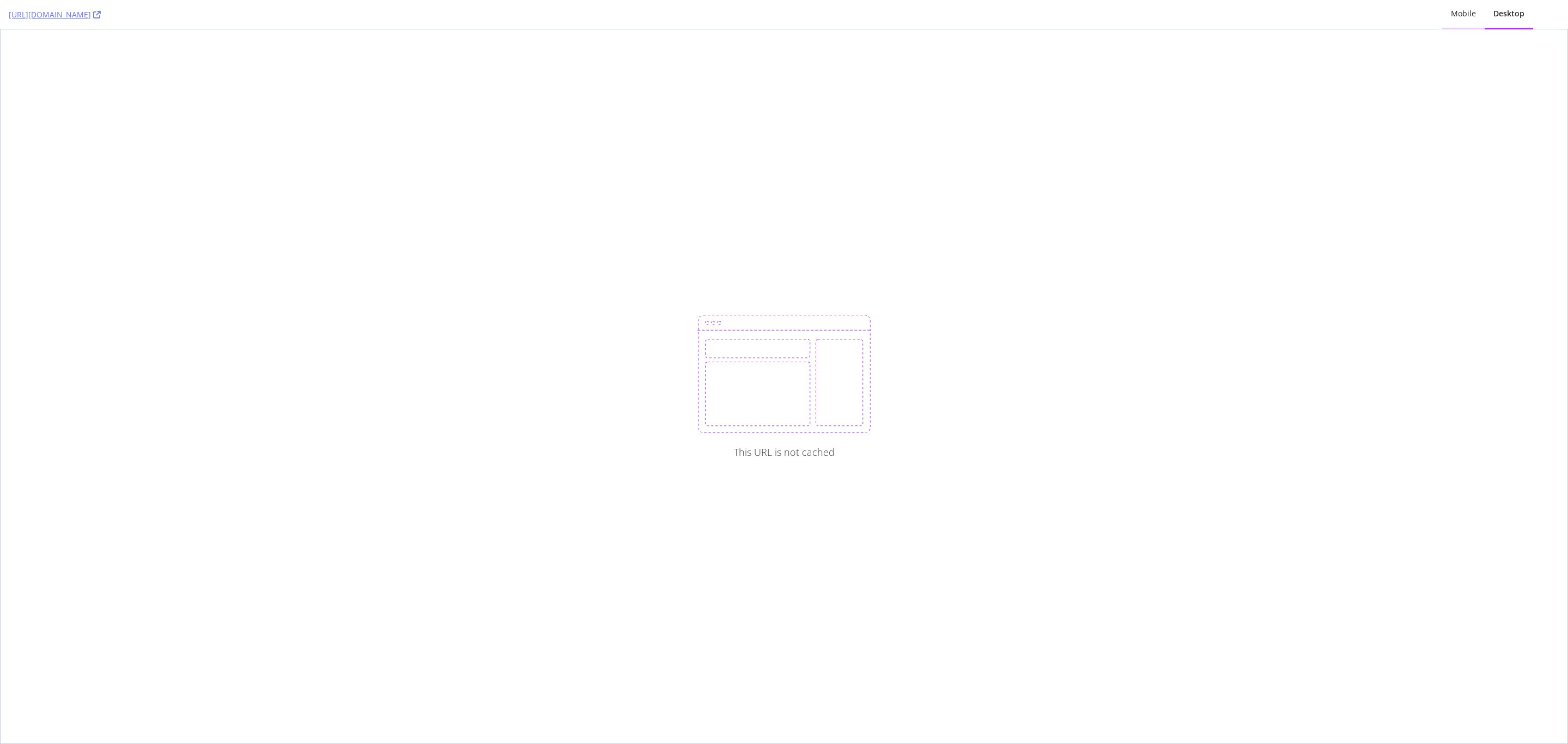
click at [1472, 10] on div "Mobile" at bounding box center [1463, 13] width 25 height 11
